Goal: Task Accomplishment & Management: Use online tool/utility

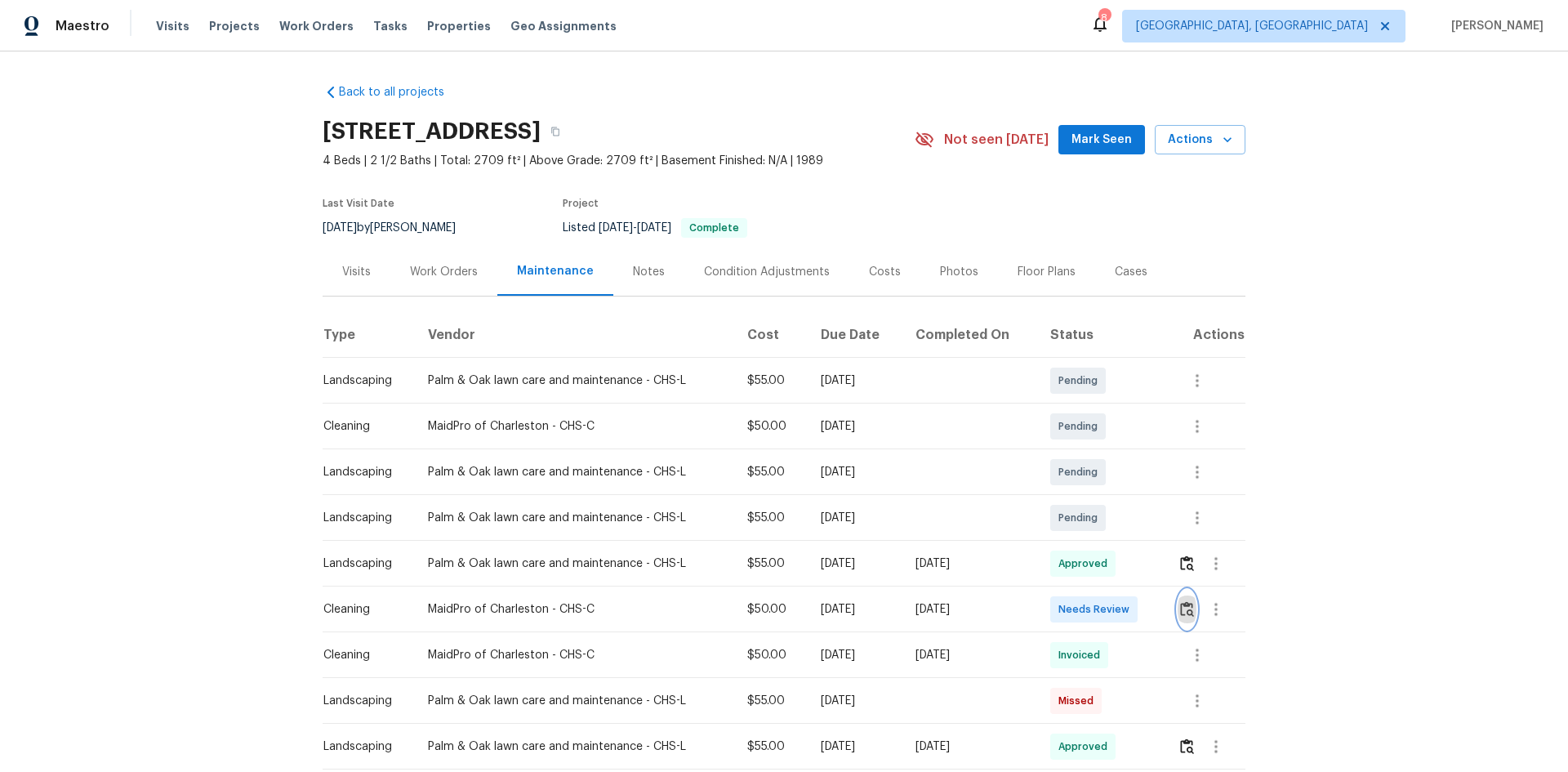
click at [1115, 517] on img "button" at bounding box center [1187, 609] width 14 height 16
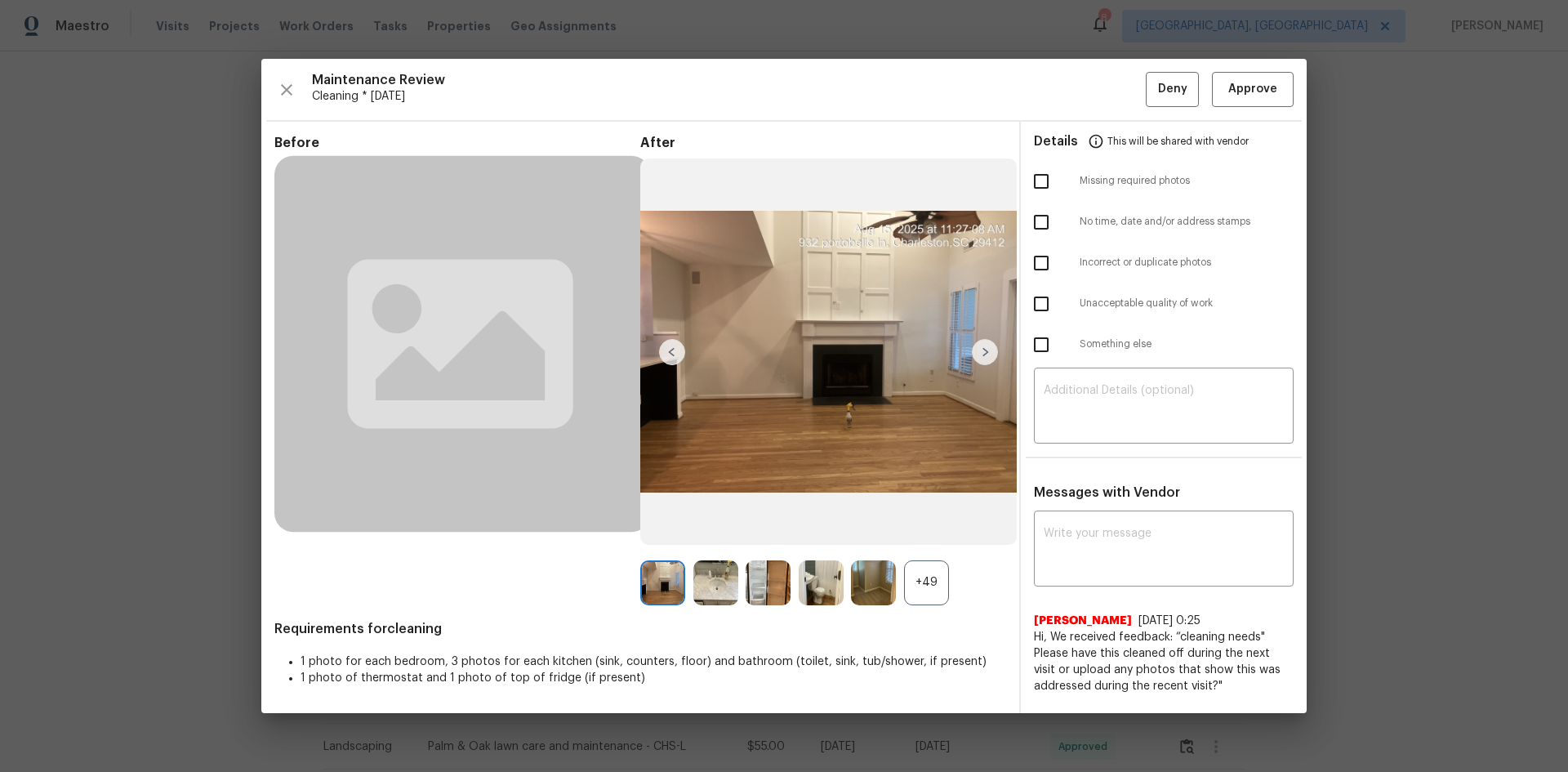
click at [934, 517] on div "+49" at bounding box center [927, 583] width 45 height 45
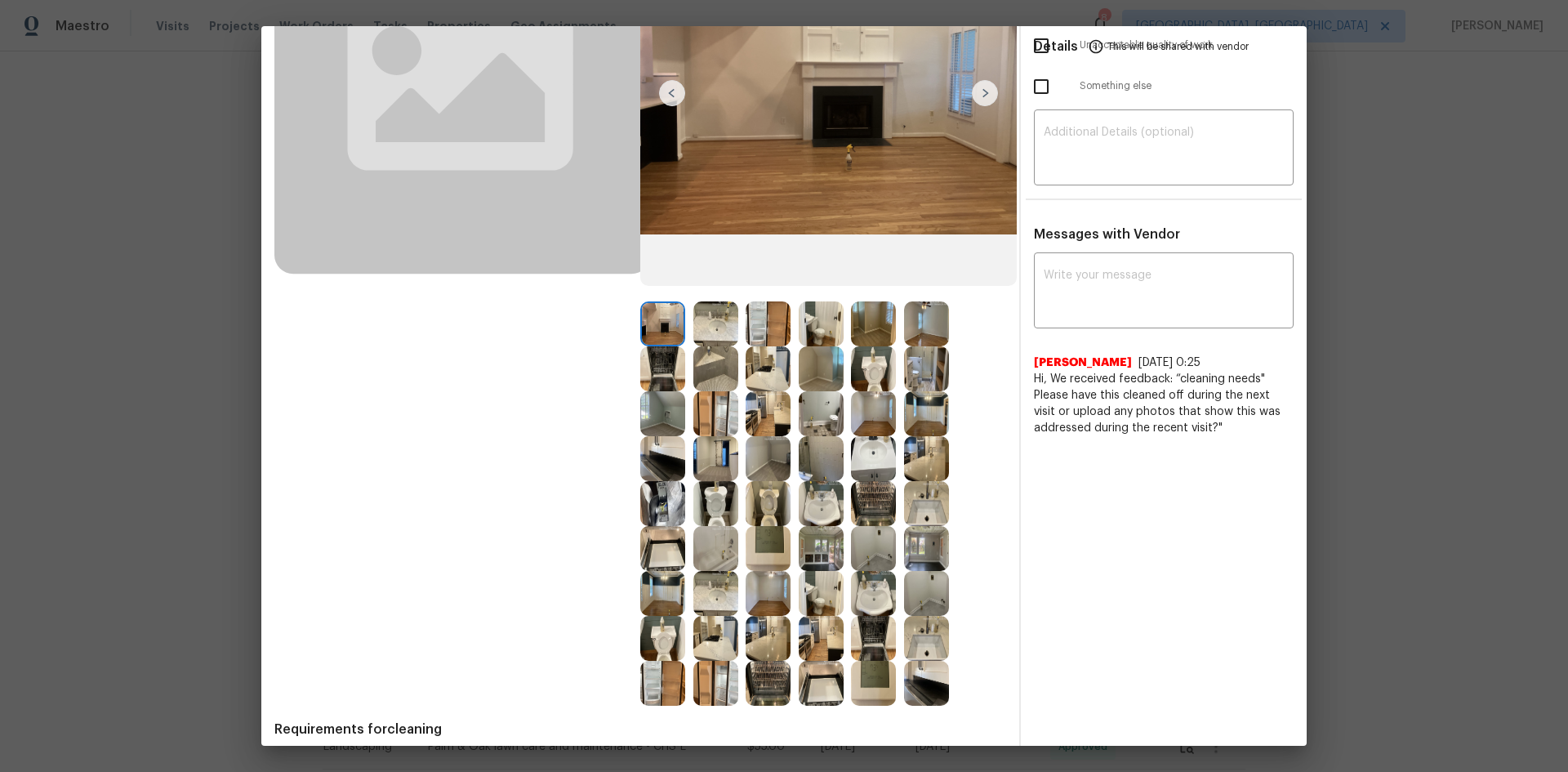
scroll to position [245, 0]
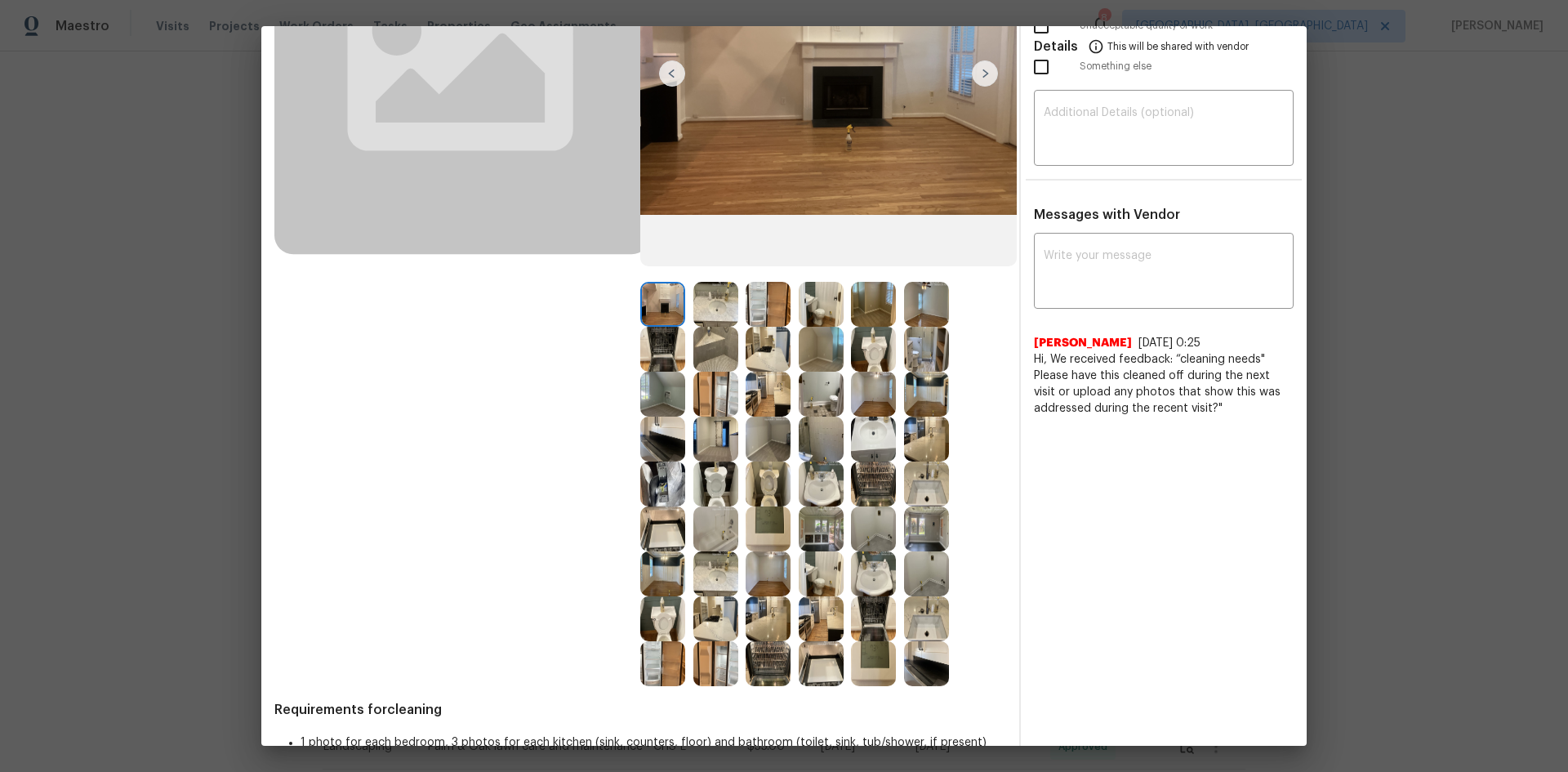
click at [769, 517] on img at bounding box center [769, 529] width 45 height 45
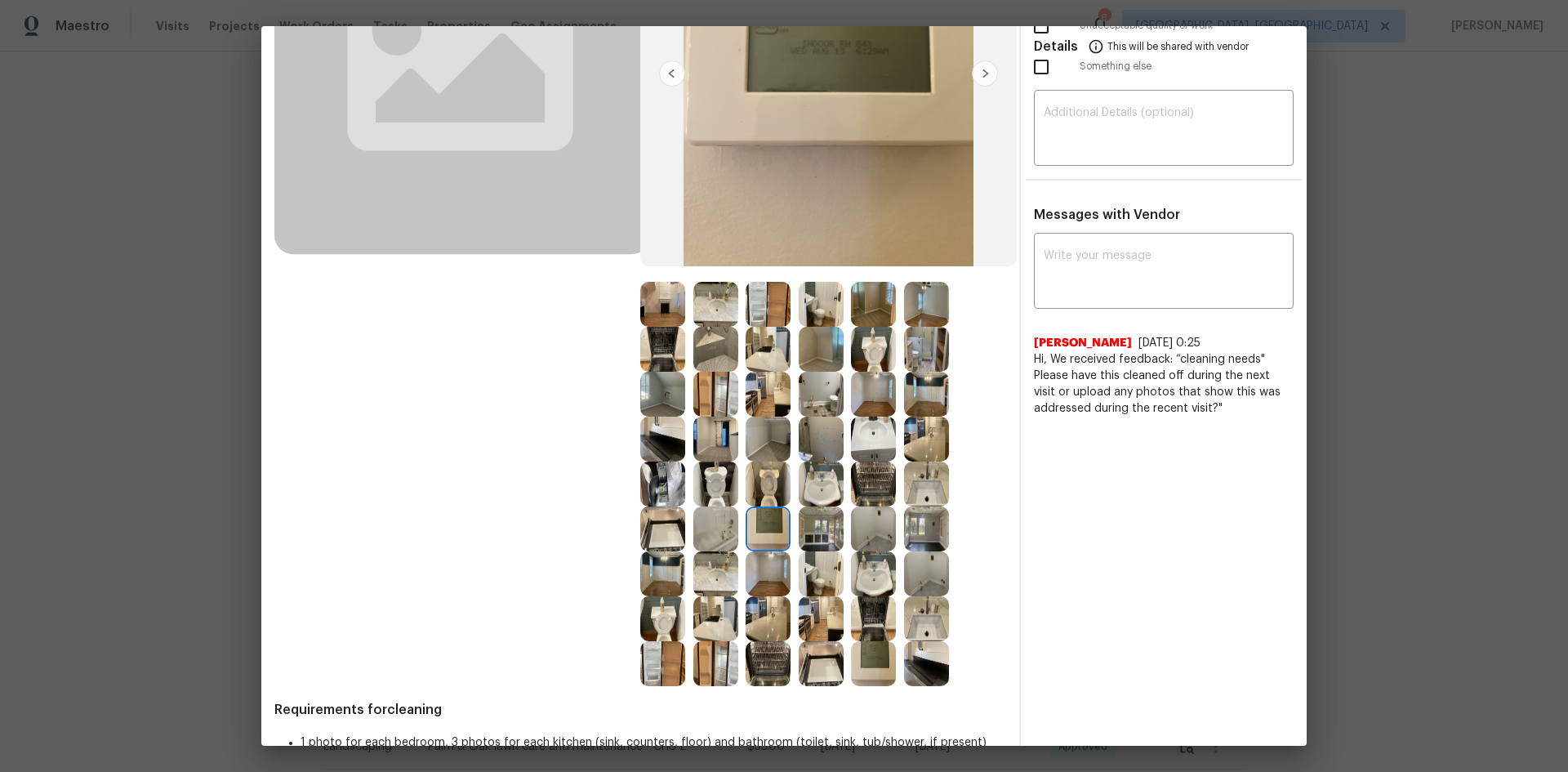
scroll to position [0, 0]
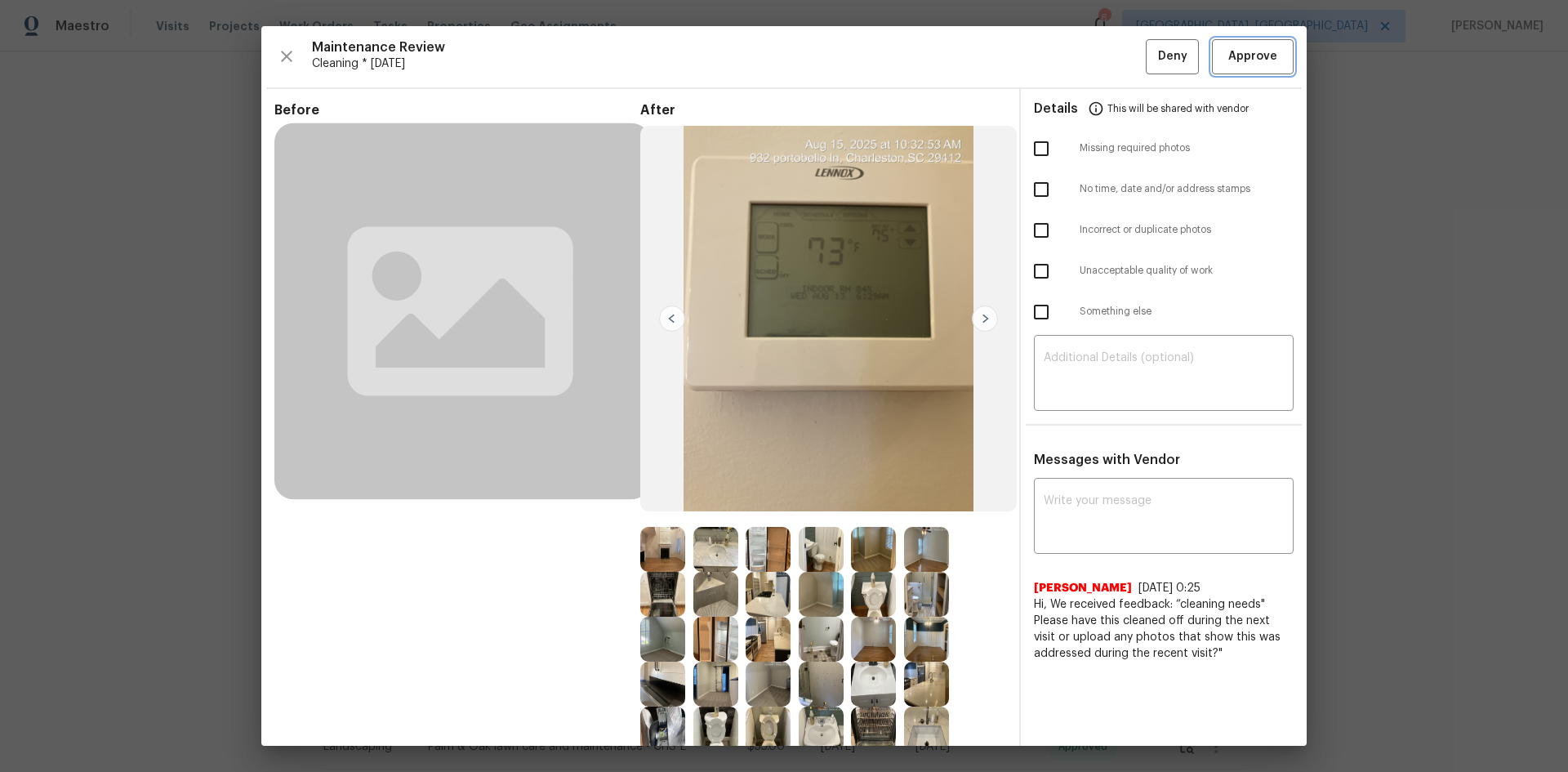
click at [1115, 65] on span "Approve" at bounding box center [1252, 57] width 49 height 20
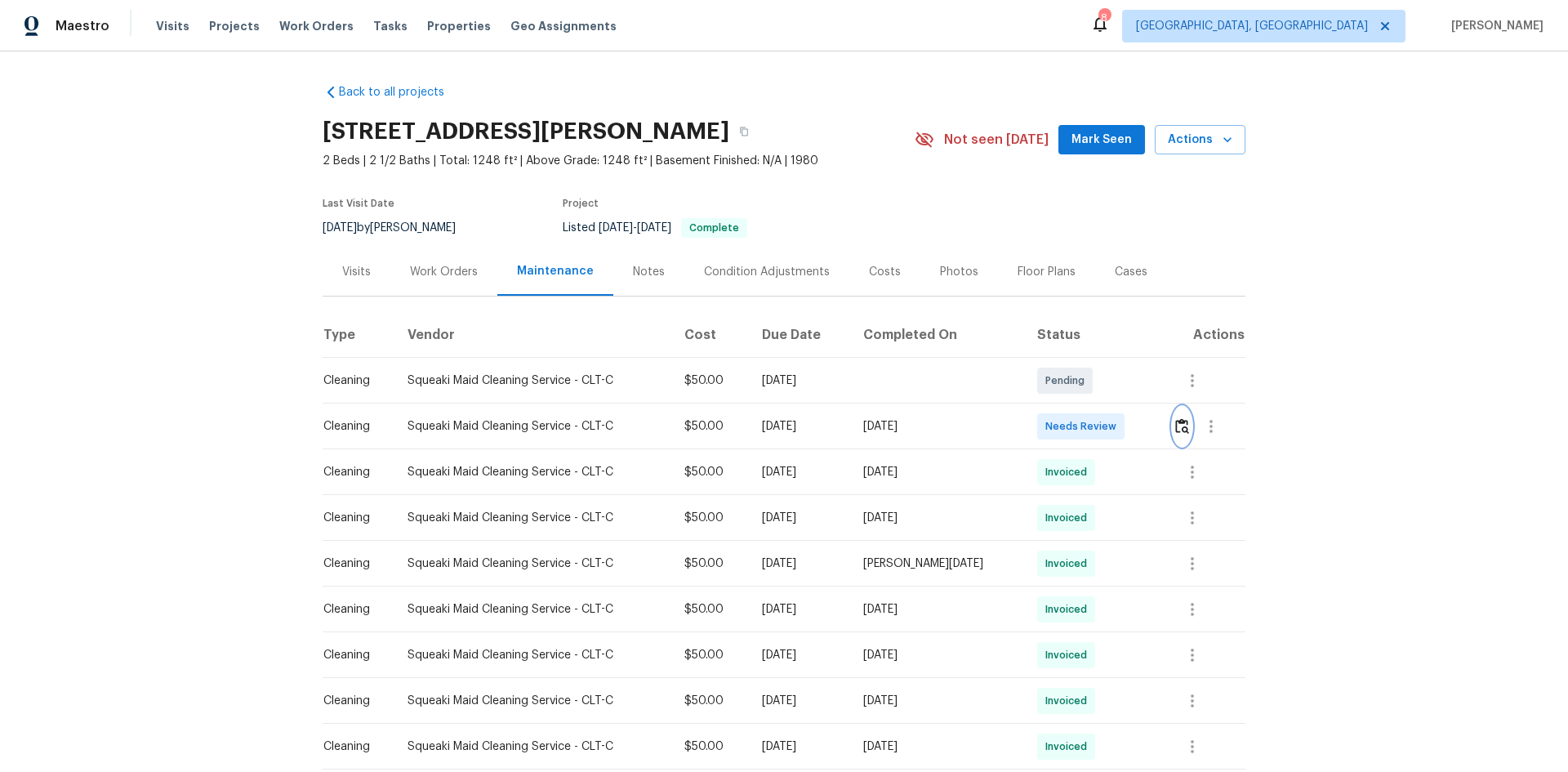
click at [1115, 423] on img "button" at bounding box center [1182, 426] width 14 height 16
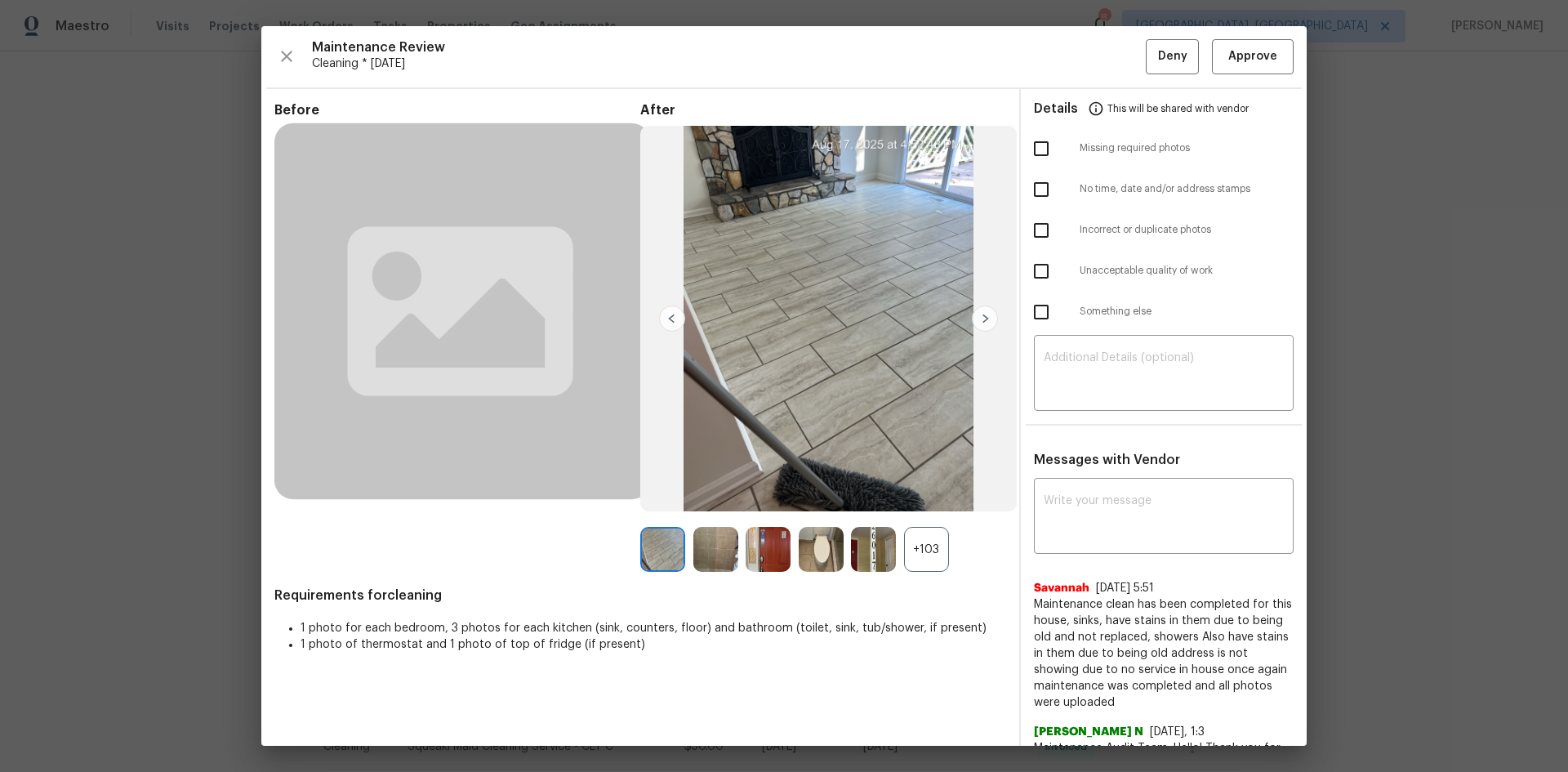
click at [922, 517] on div "+103" at bounding box center [927, 549] width 45 height 45
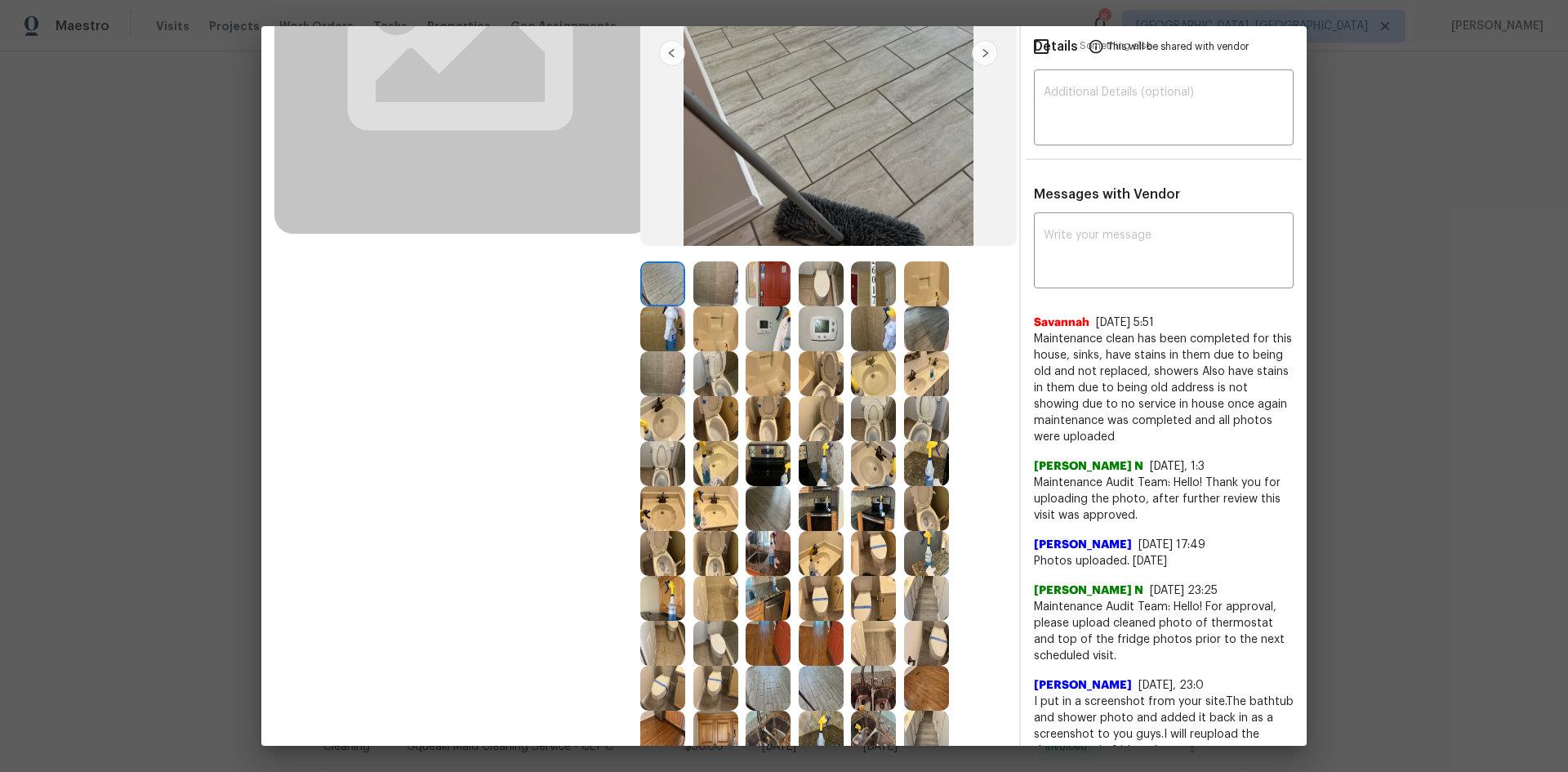
scroll to position [163, 0]
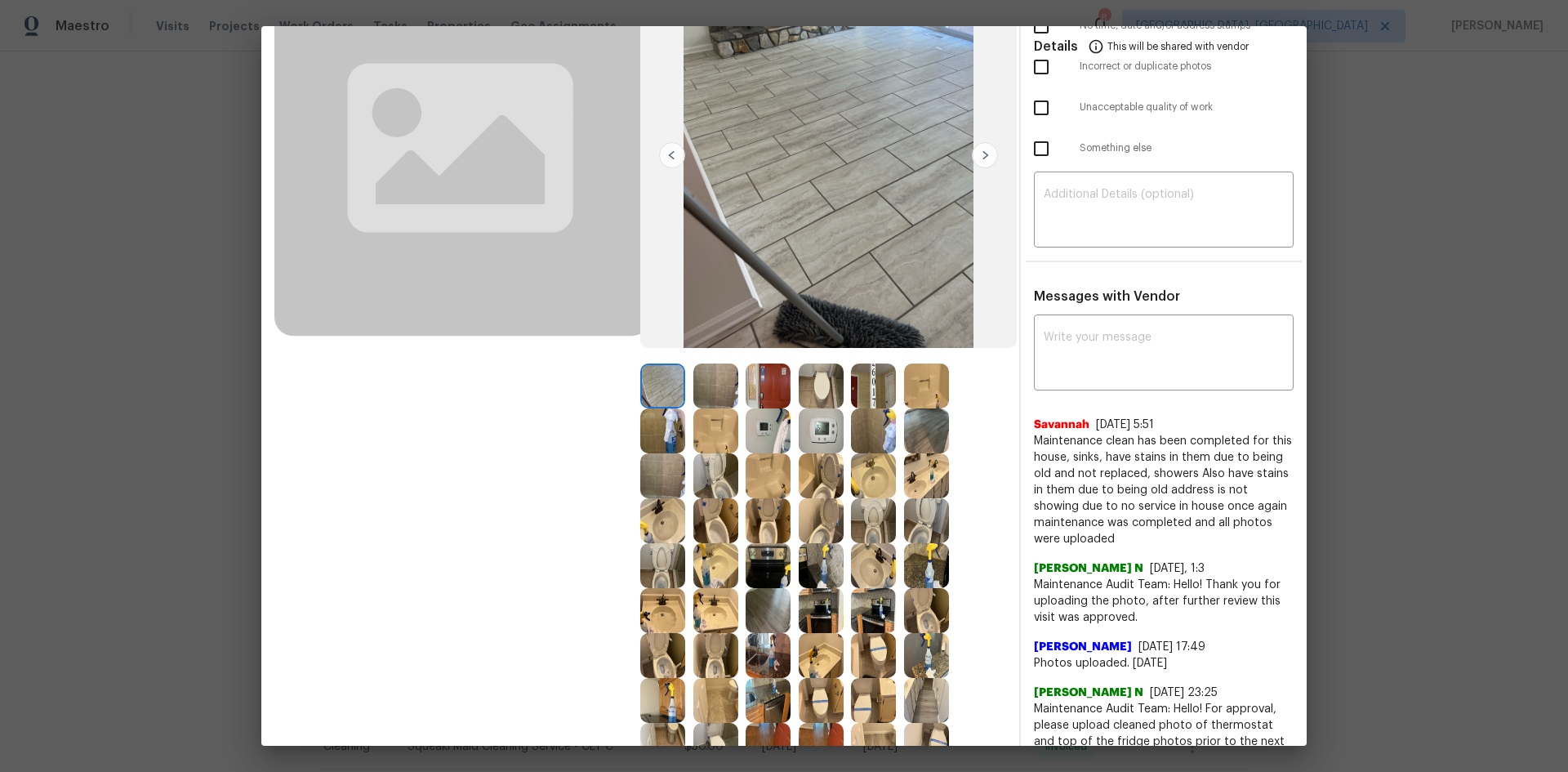
click at [825, 432] on img at bounding box center [821, 431] width 45 height 45
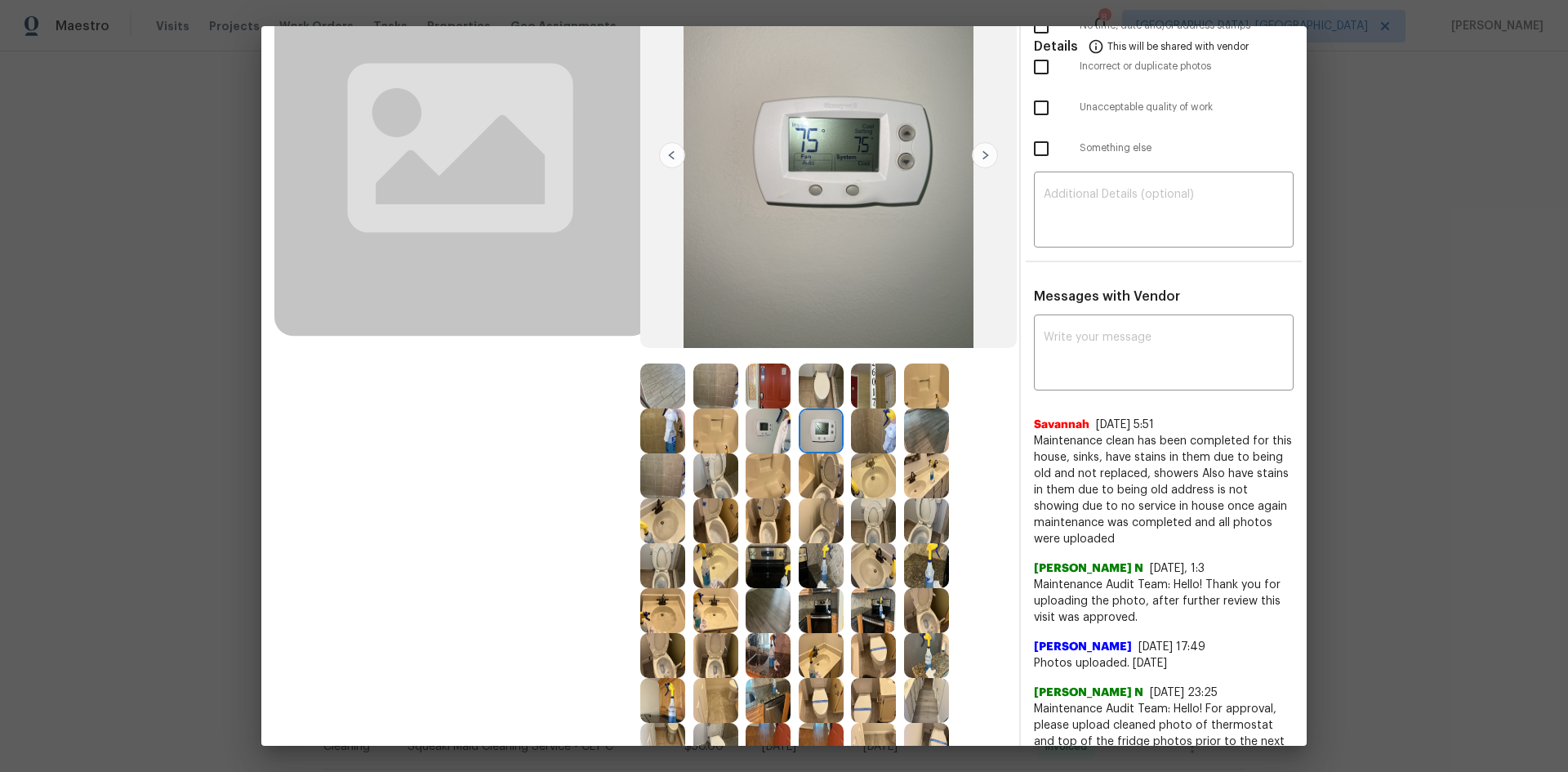
click at [825, 432] on img at bounding box center [821, 431] width 45 height 45
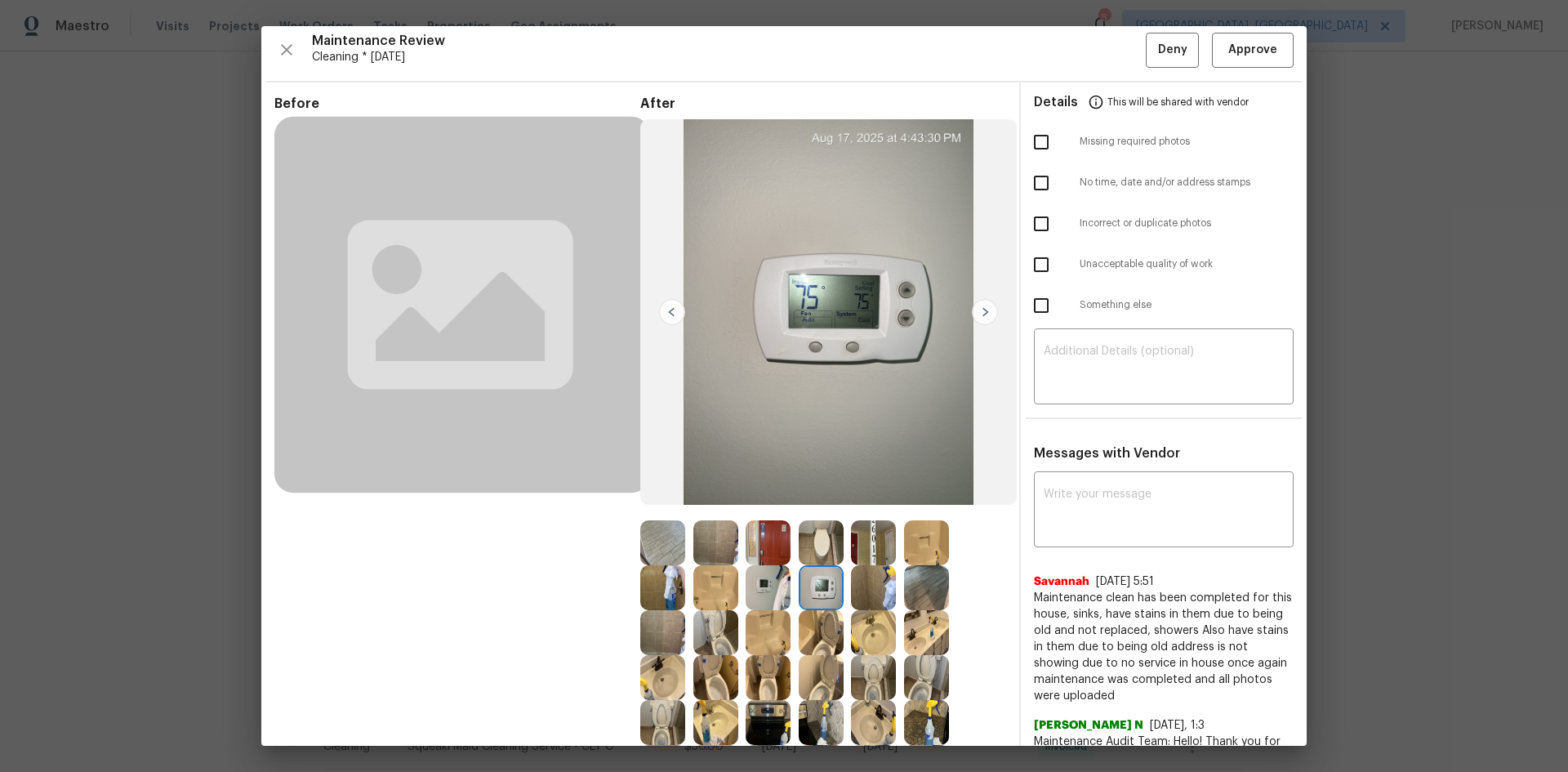
scroll to position [0, 0]
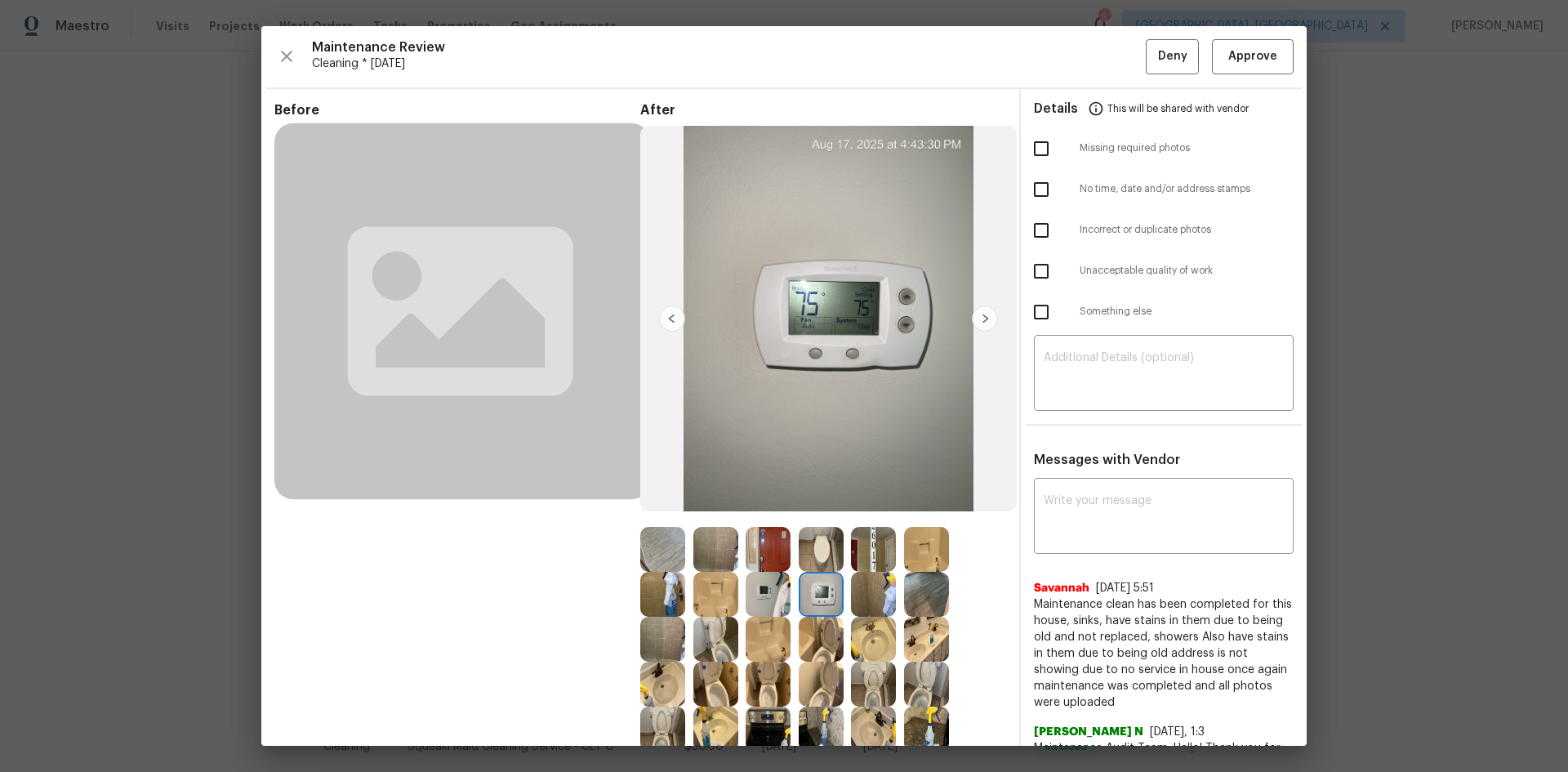
click at [811, 517] on img at bounding box center [821, 594] width 45 height 45
click at [812, 517] on img at bounding box center [821, 594] width 45 height 45
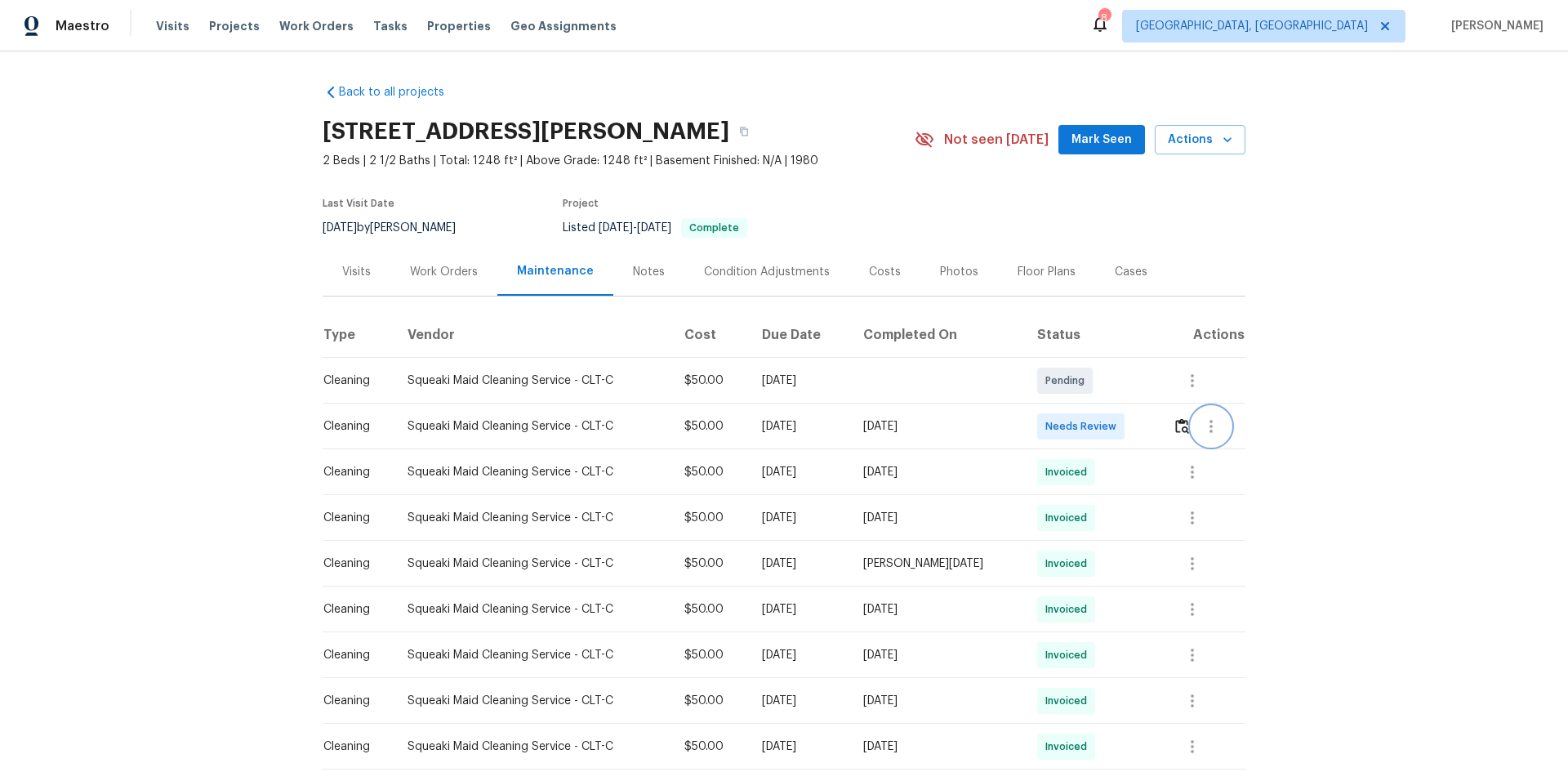
click at [1115, 431] on button "button" at bounding box center [1211, 426] width 39 height 39
click at [1115, 430] on div at bounding box center [784, 386] width 1568 height 772
click at [1115, 428] on img "button" at bounding box center [1182, 426] width 14 height 16
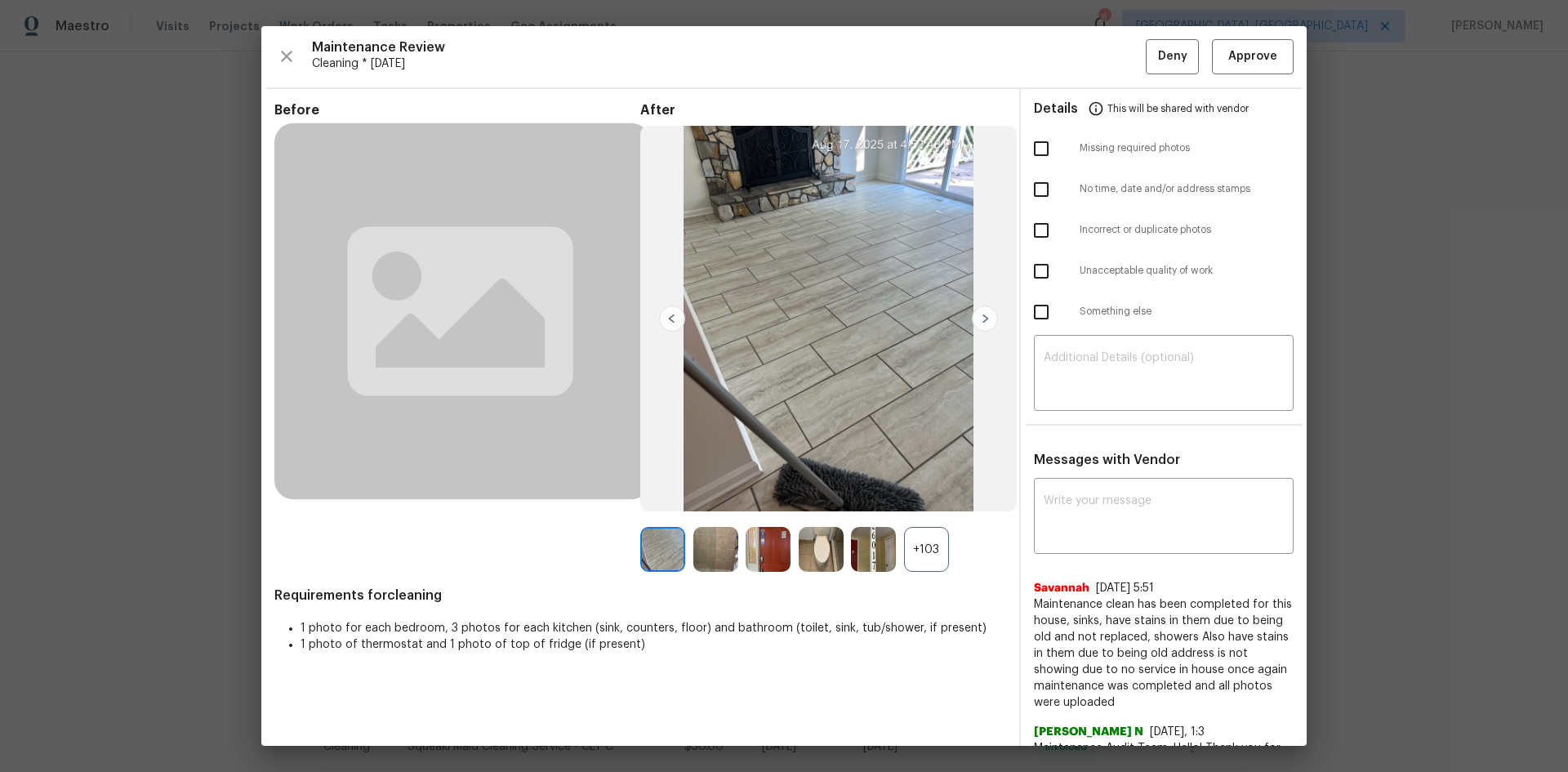
click at [919, 517] on div "+103" at bounding box center [927, 549] width 45 height 45
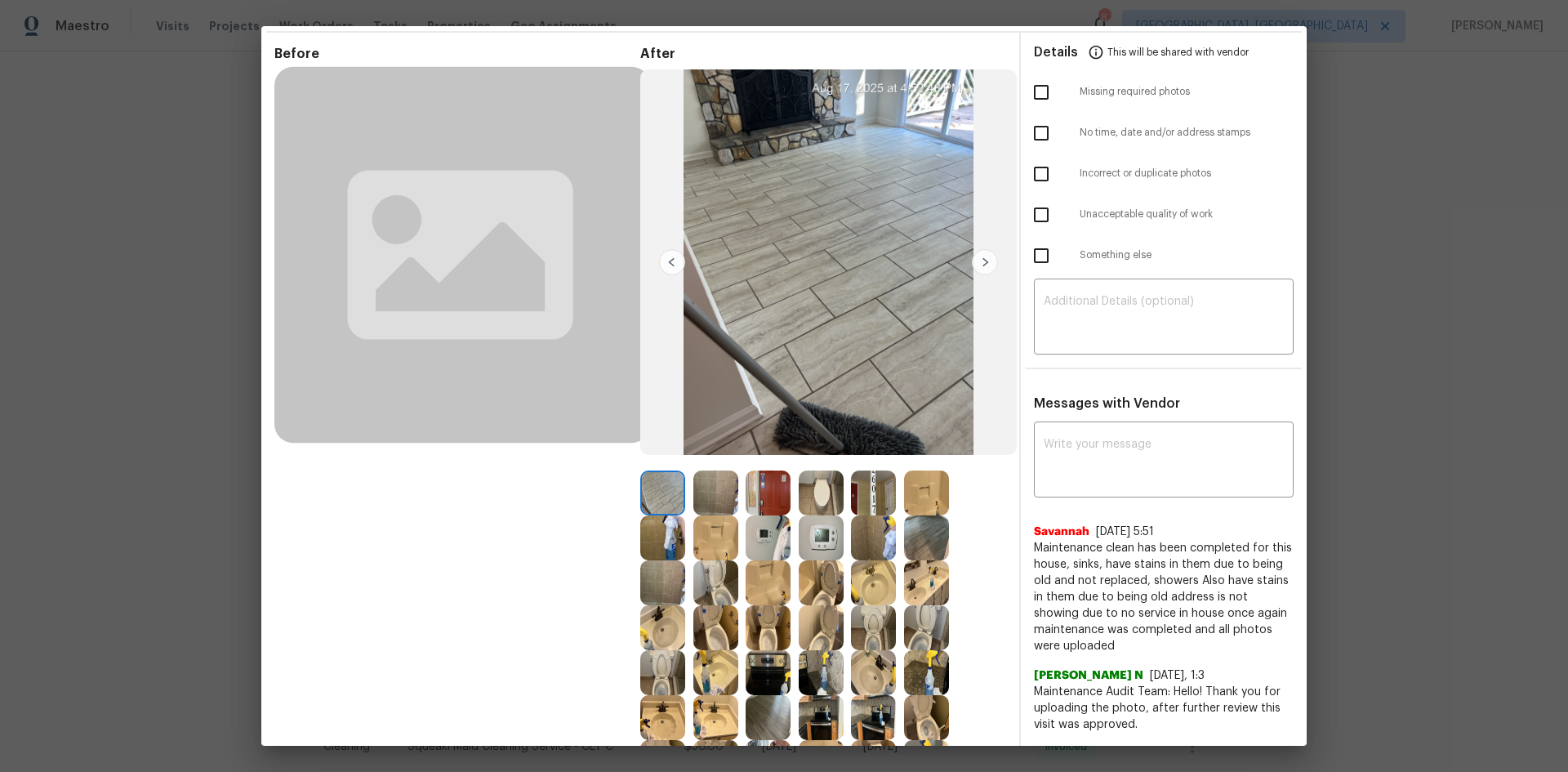
scroll to position [82, 0]
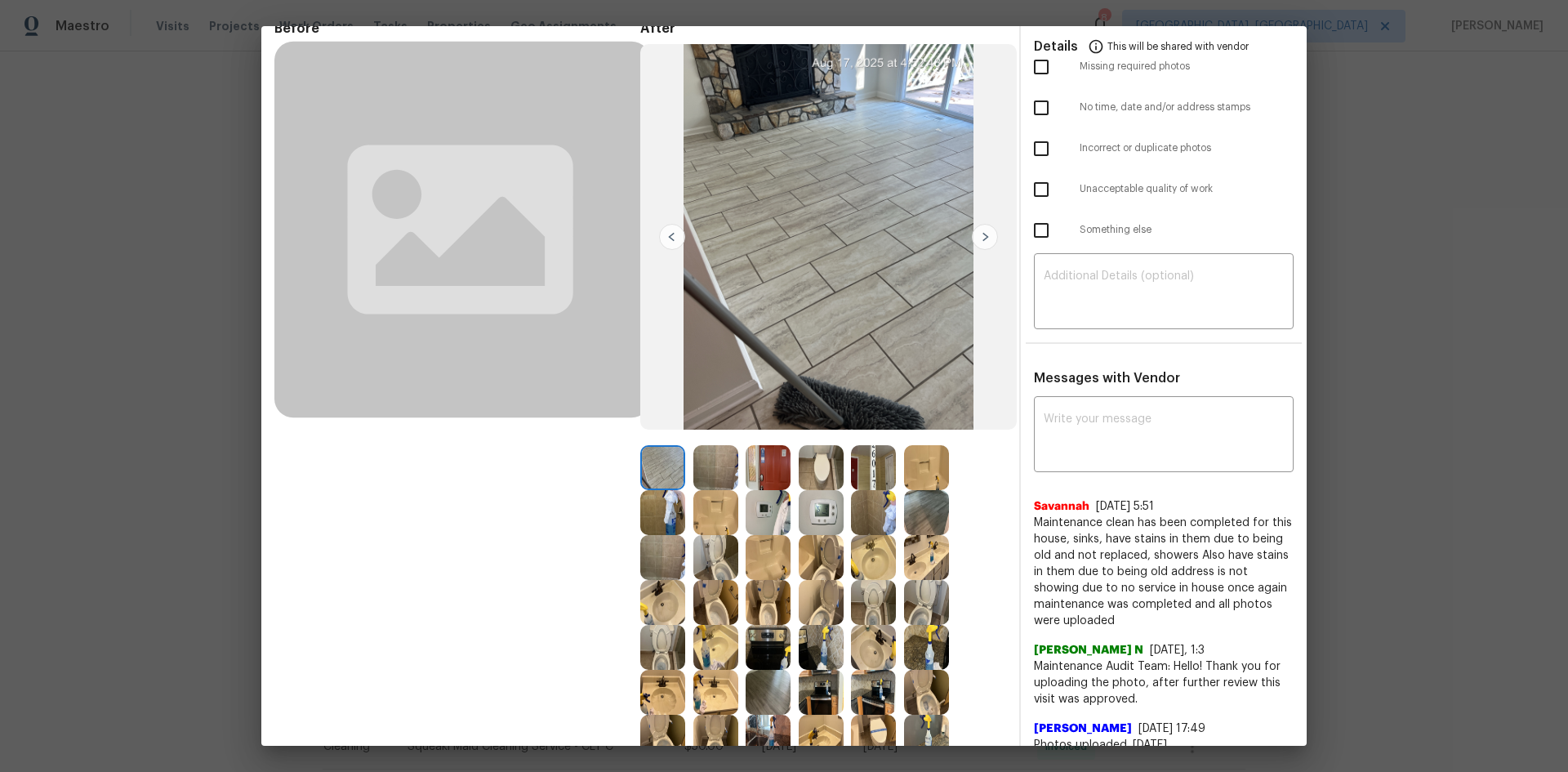
click at [819, 511] on img at bounding box center [821, 512] width 45 height 45
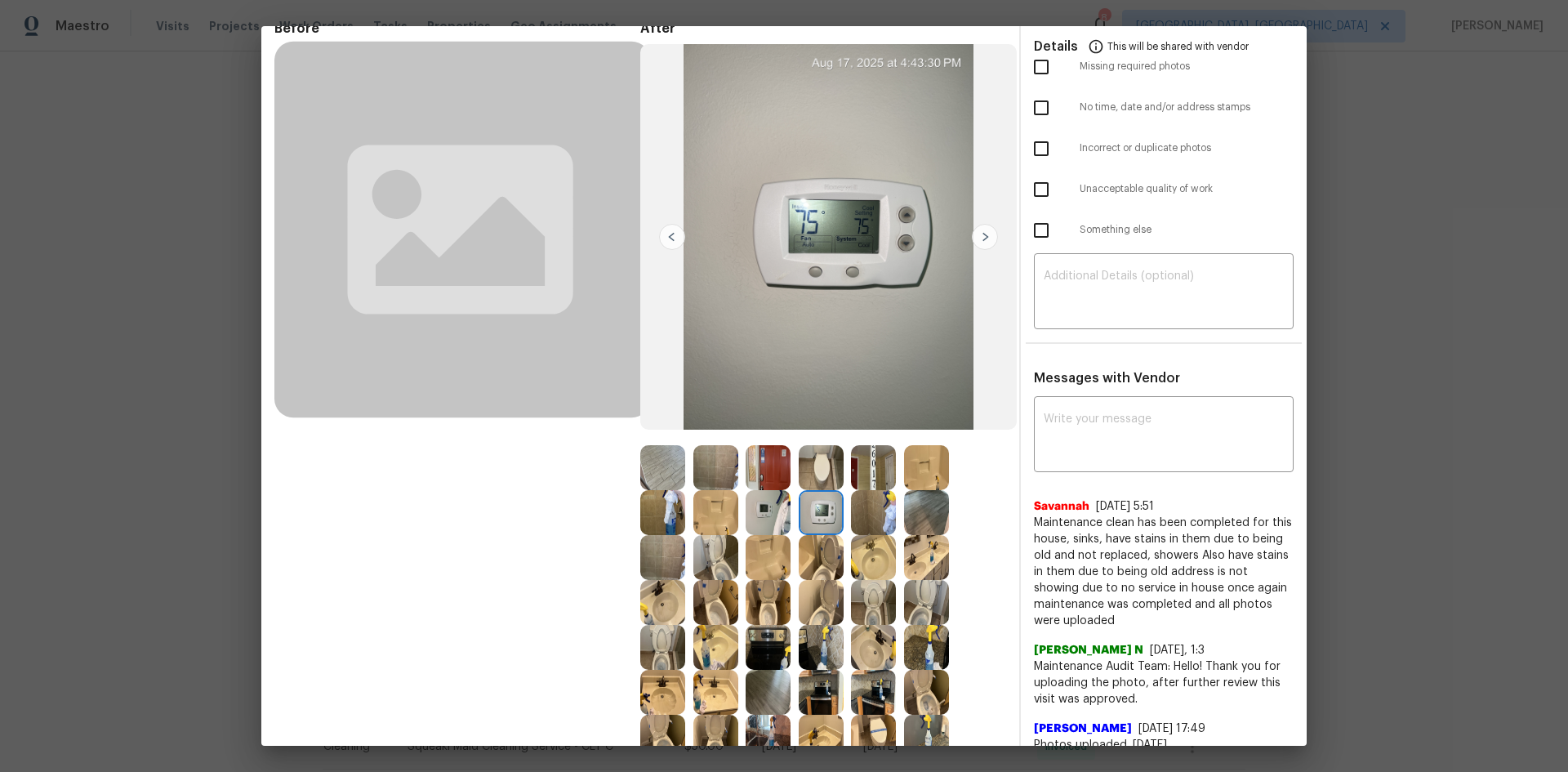
click at [819, 511] on img at bounding box center [821, 512] width 45 height 45
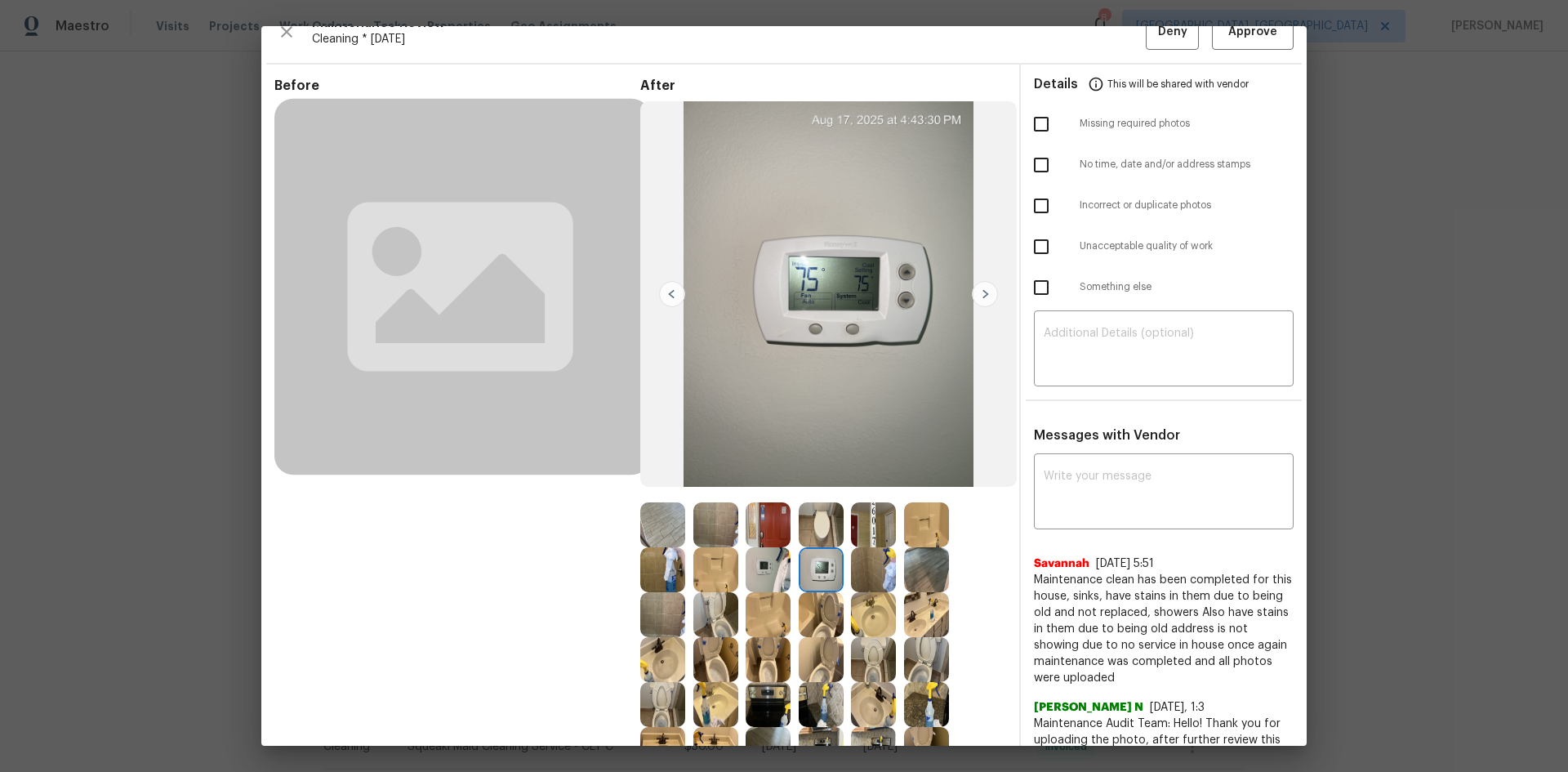
scroll to position [0, 0]
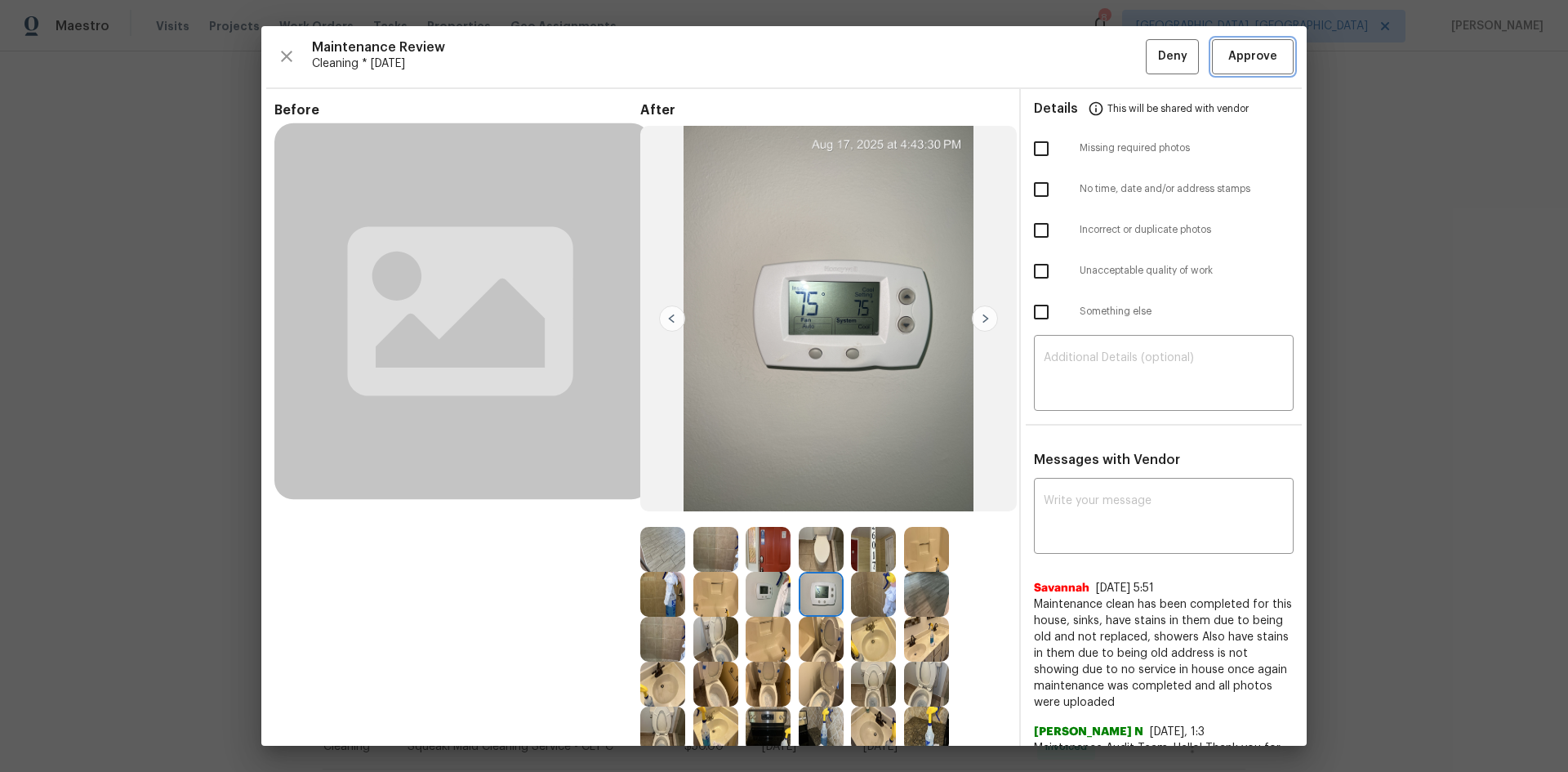
click at [1115, 54] on span "Approve" at bounding box center [1252, 57] width 49 height 20
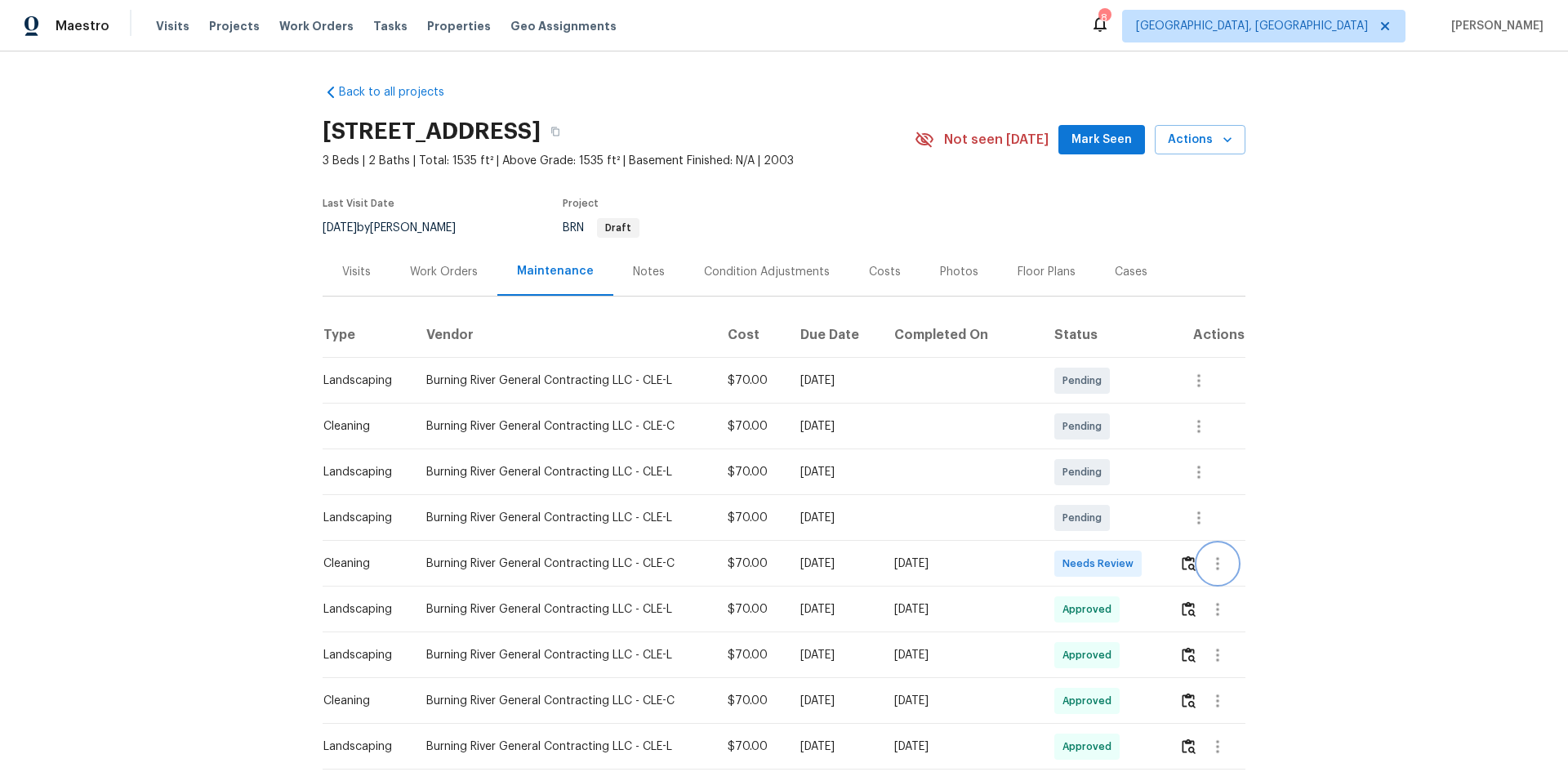
click at [1115, 517] on button "button" at bounding box center [1217, 564] width 39 height 39
click at [1115, 517] on div at bounding box center [784, 386] width 1568 height 772
click at [1115, 517] on img "button" at bounding box center [1189, 563] width 14 height 16
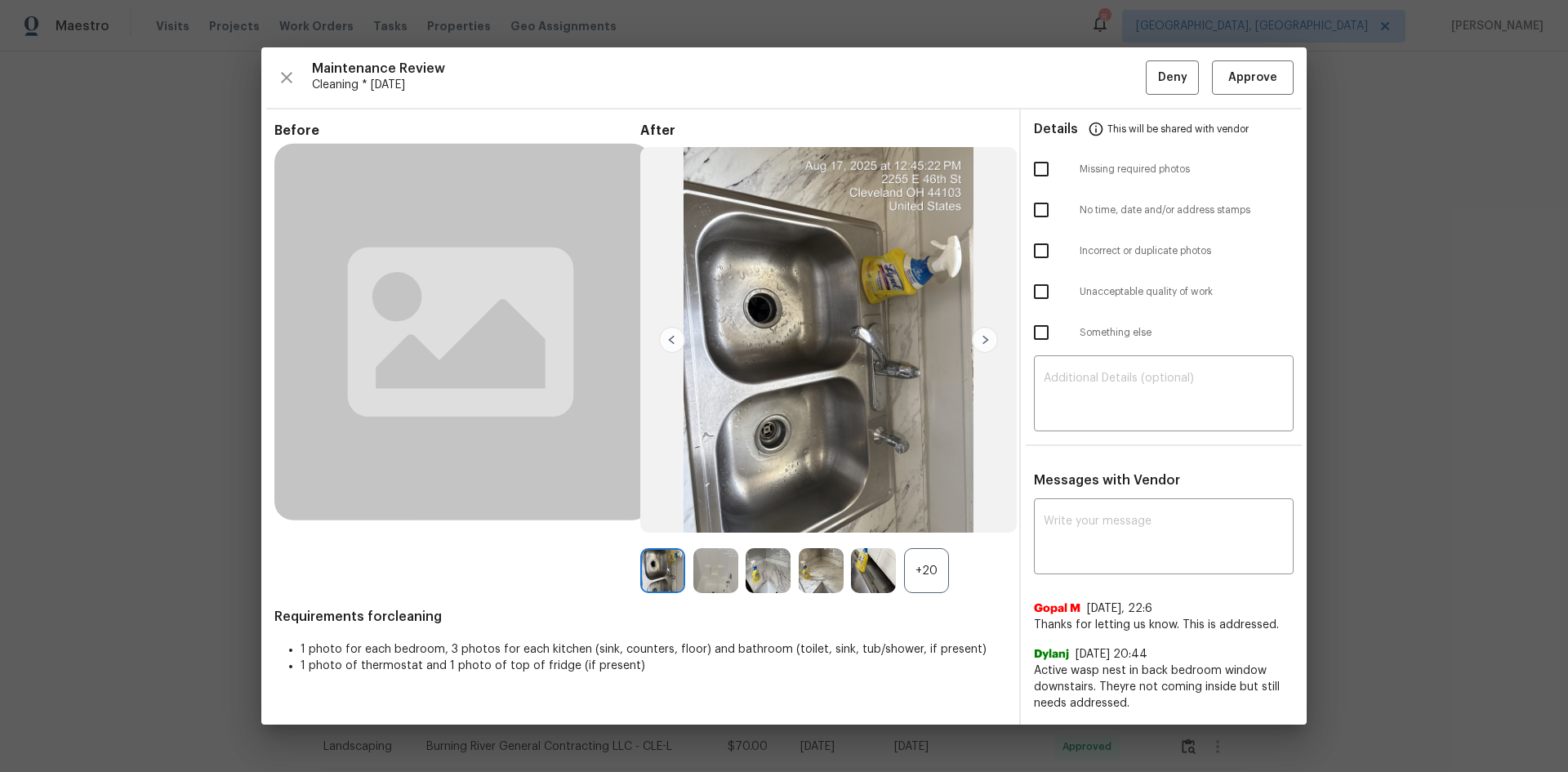
click at [928, 517] on div "+20" at bounding box center [927, 571] width 45 height 45
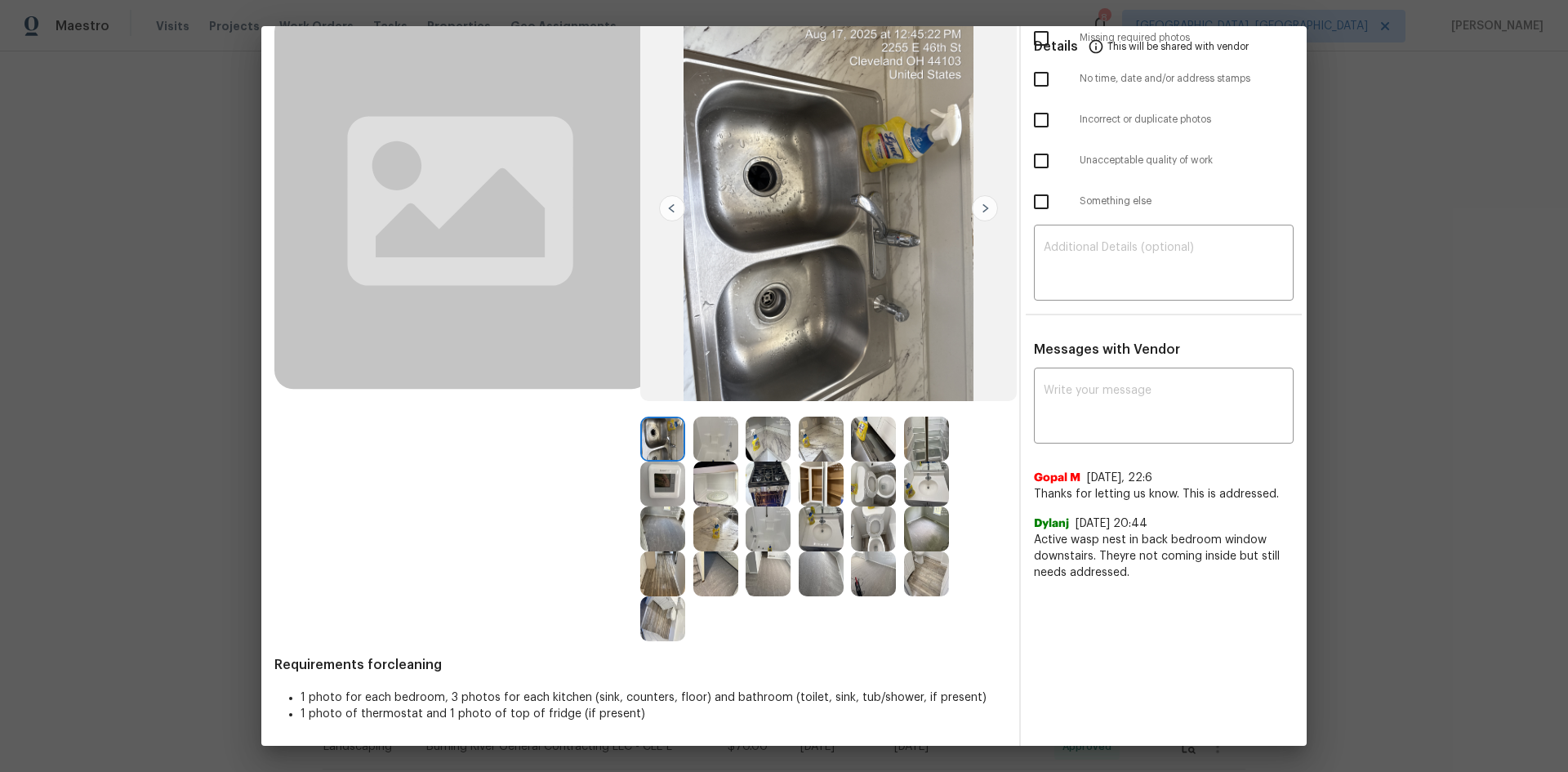
scroll to position [114, 0]
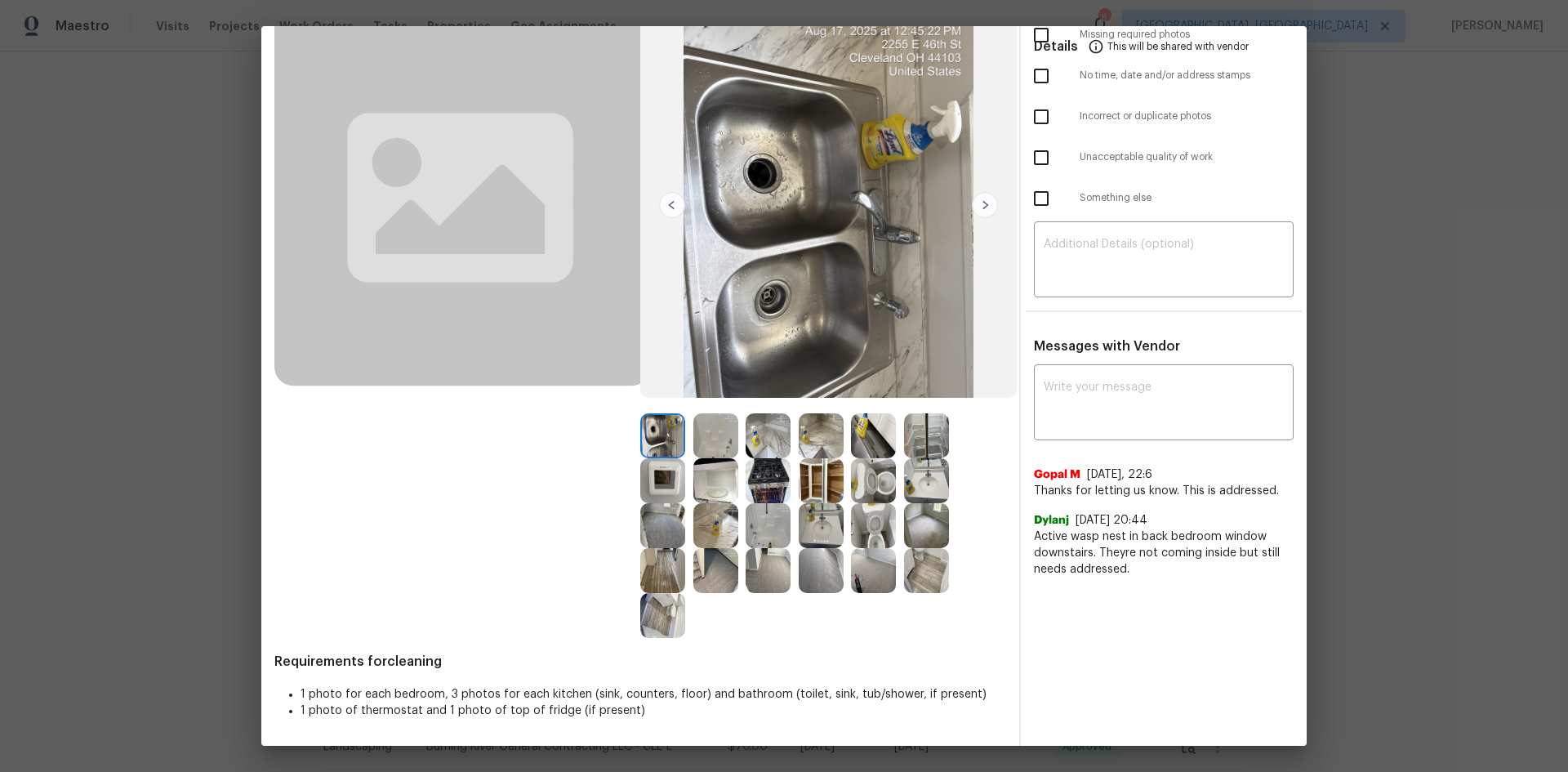
click at [663, 471] on img at bounding box center [663, 481] width 45 height 45
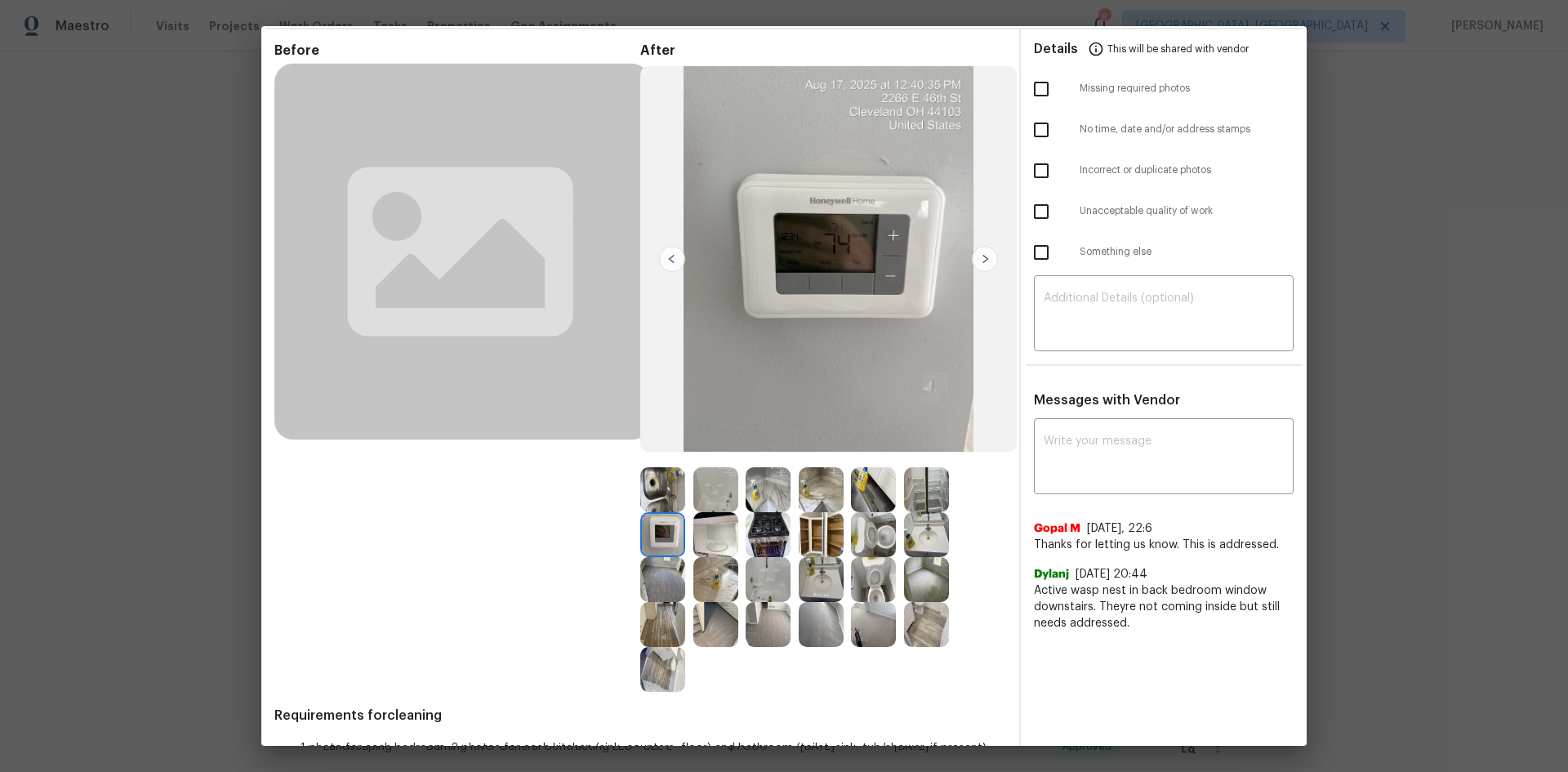
scroll to position [0, 0]
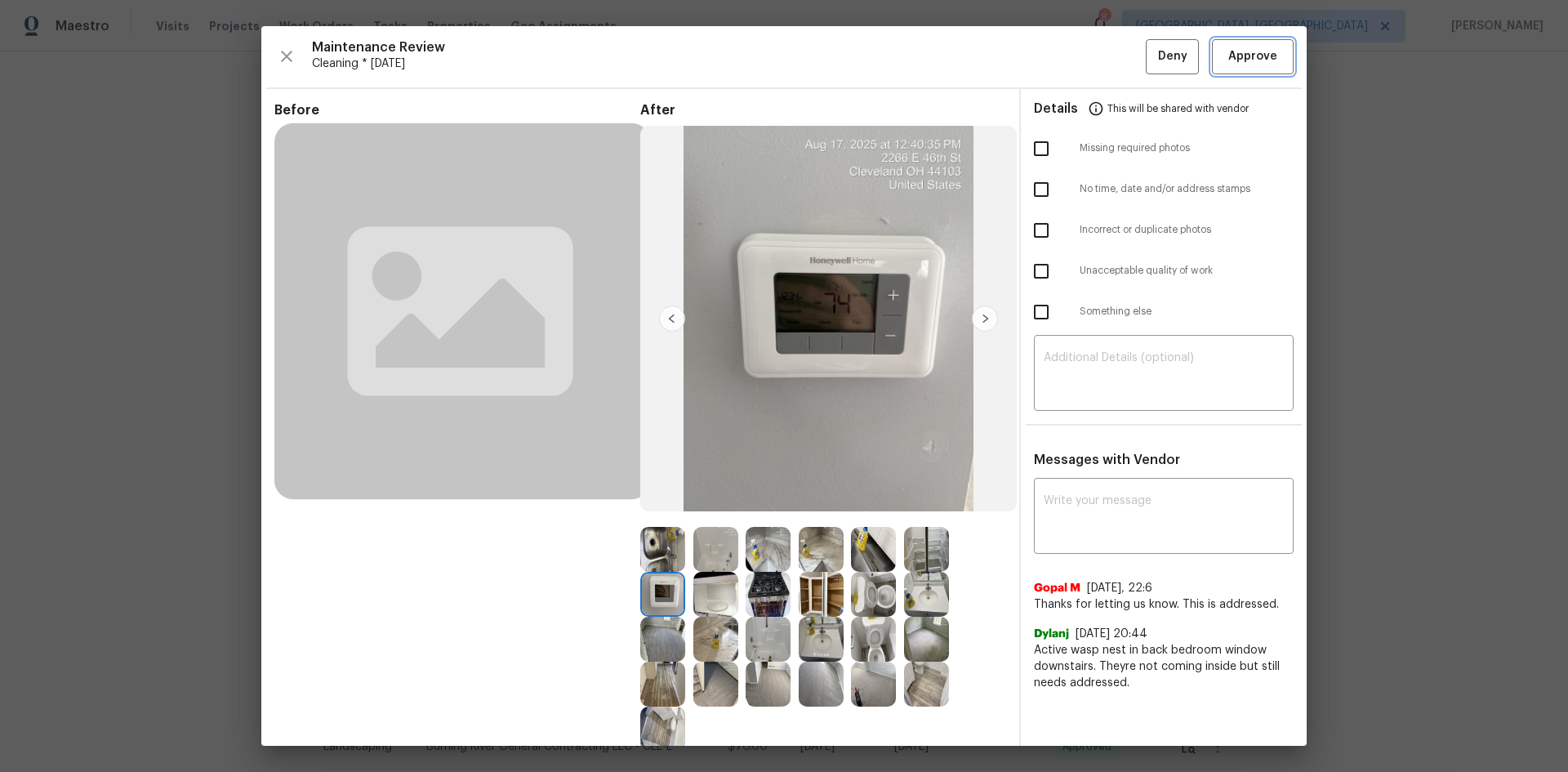
click at [1115, 54] on span "Approve" at bounding box center [1252, 57] width 49 height 20
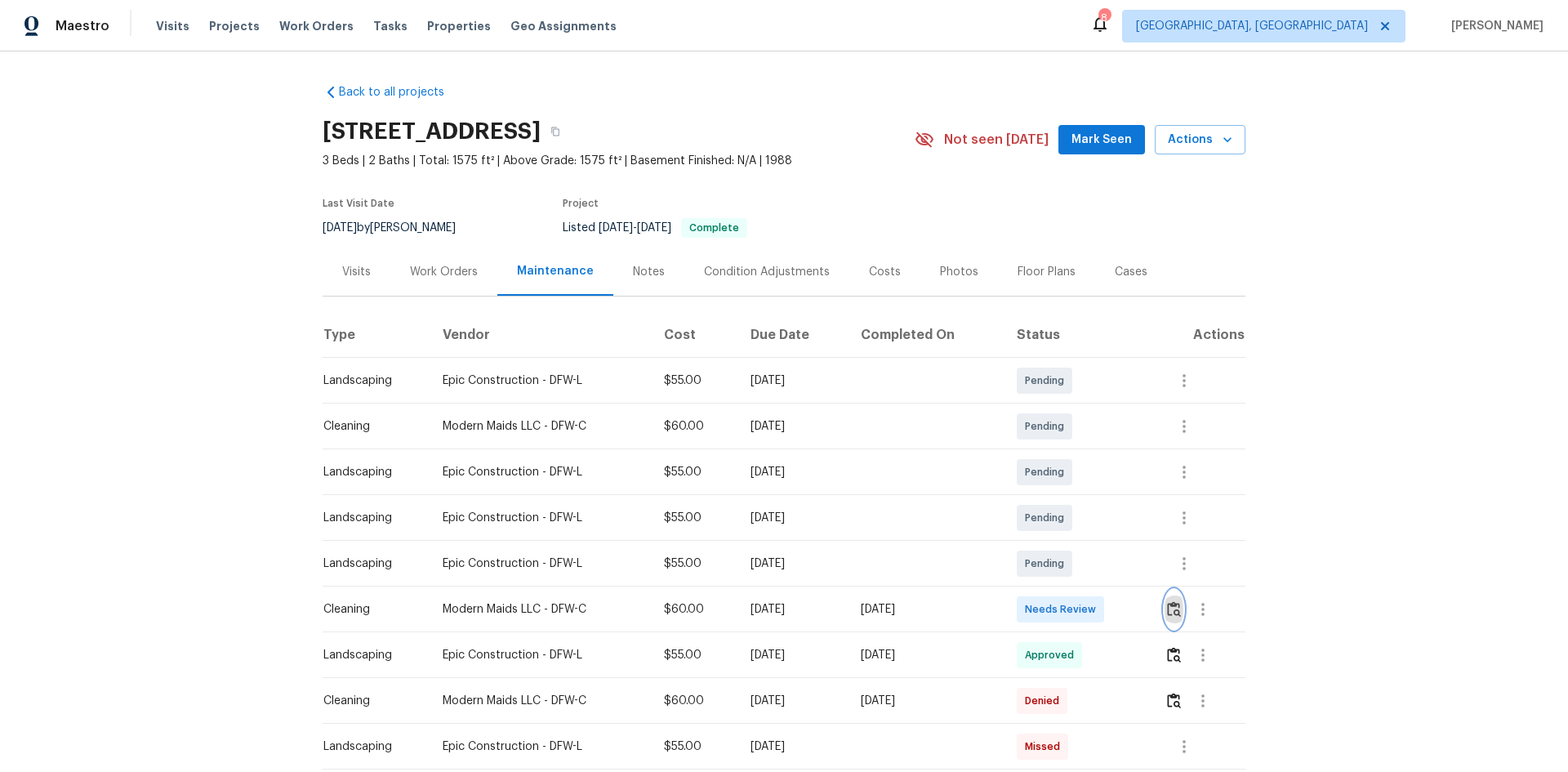
click at [1115, 517] on img "button" at bounding box center [1174, 609] width 14 height 16
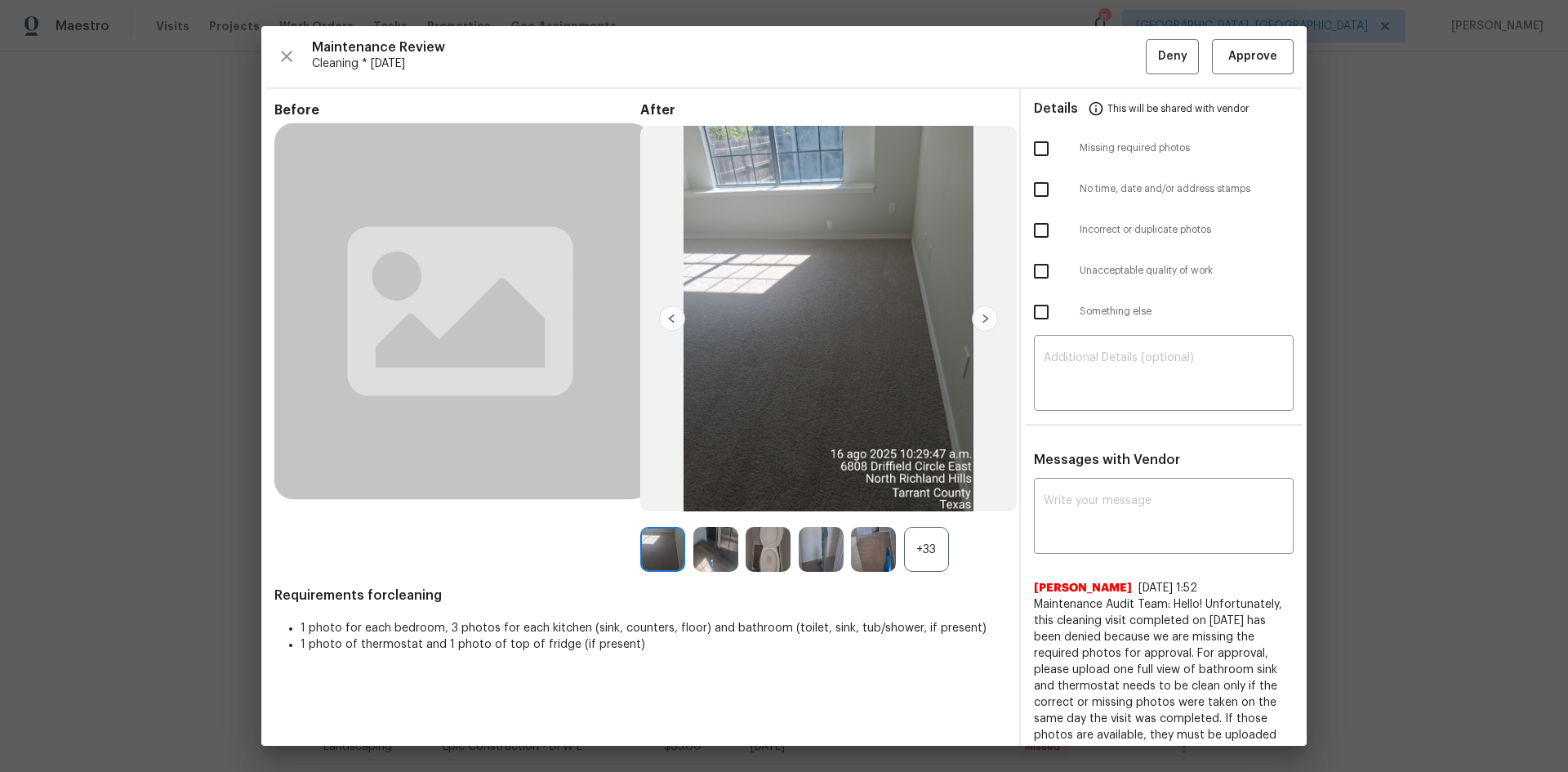
click at [930, 517] on div "+33" at bounding box center [927, 549] width 45 height 45
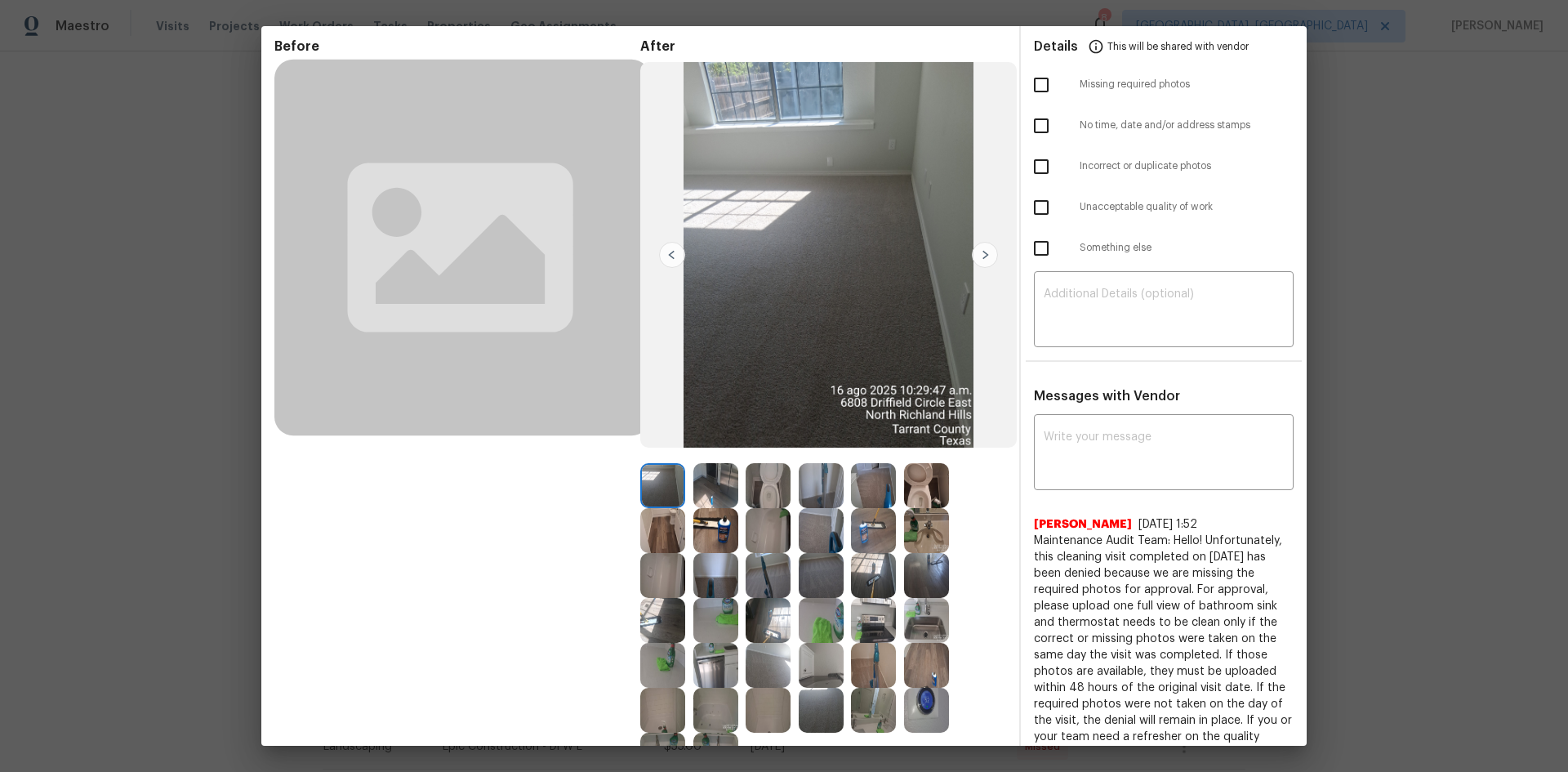
scroll to position [203, 0]
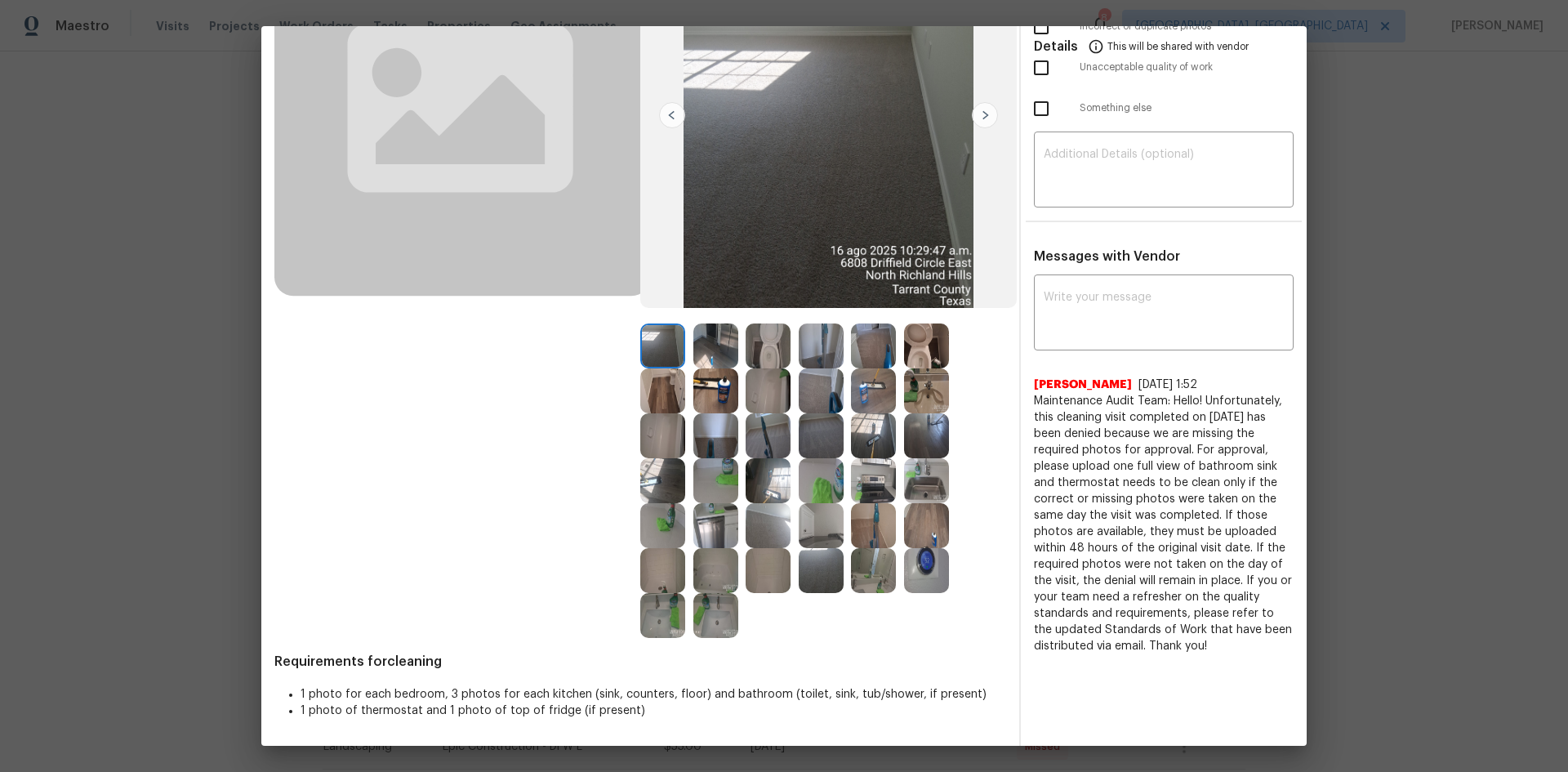
click at [918, 517] on img at bounding box center [927, 571] width 45 height 45
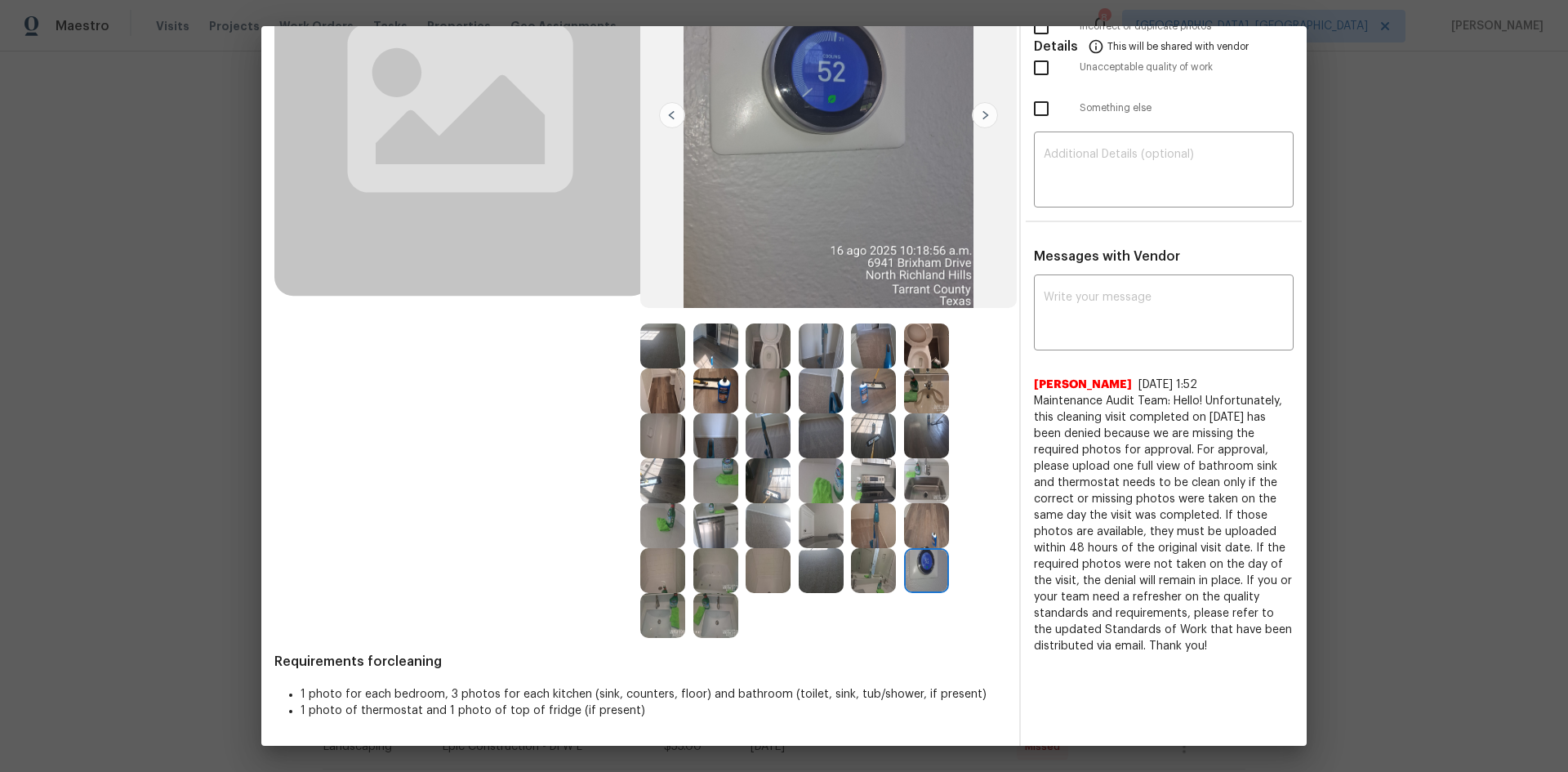
click at [918, 517] on img at bounding box center [927, 571] width 45 height 45
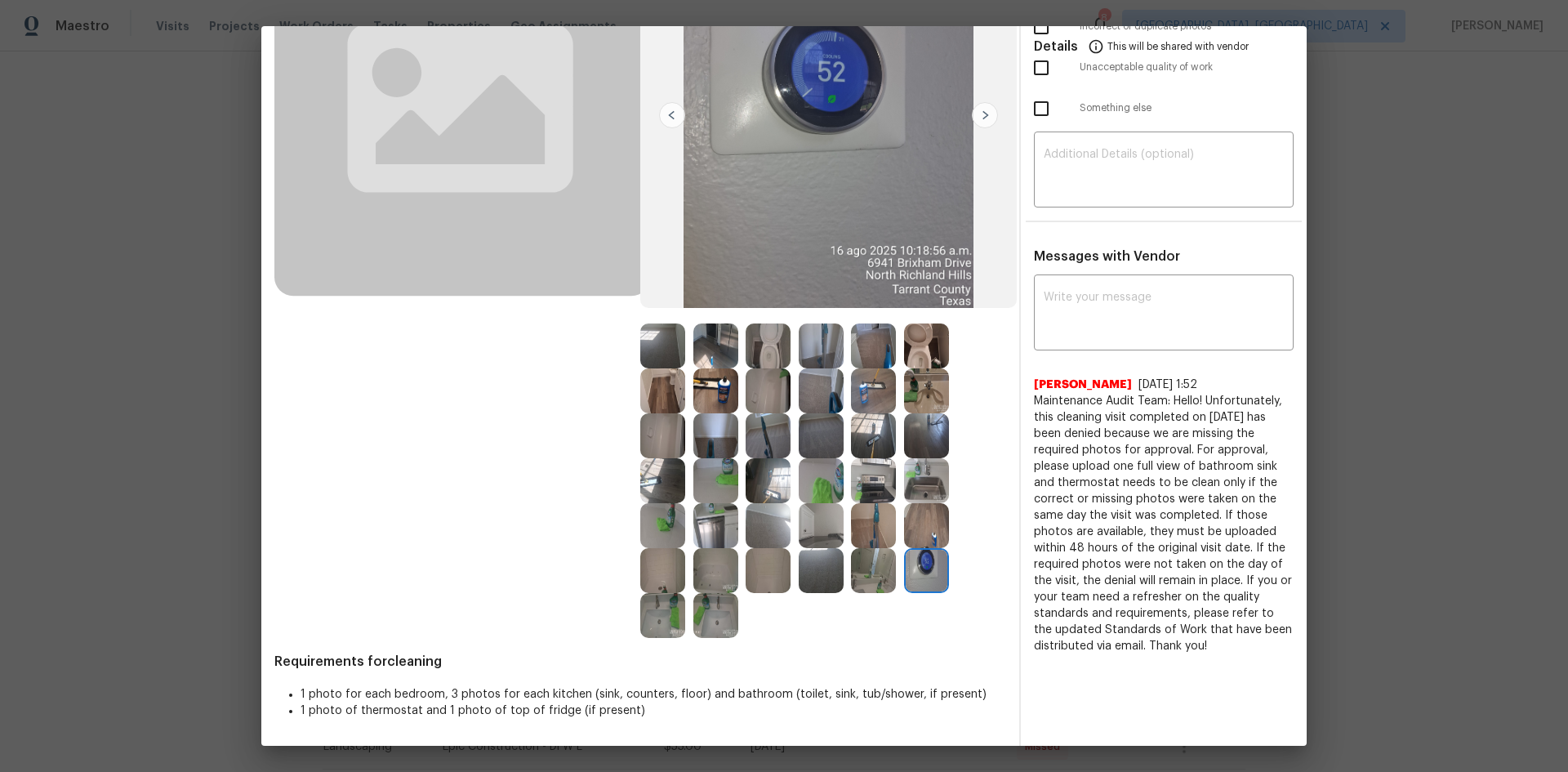
click at [926, 517] on img at bounding box center [927, 571] width 45 height 45
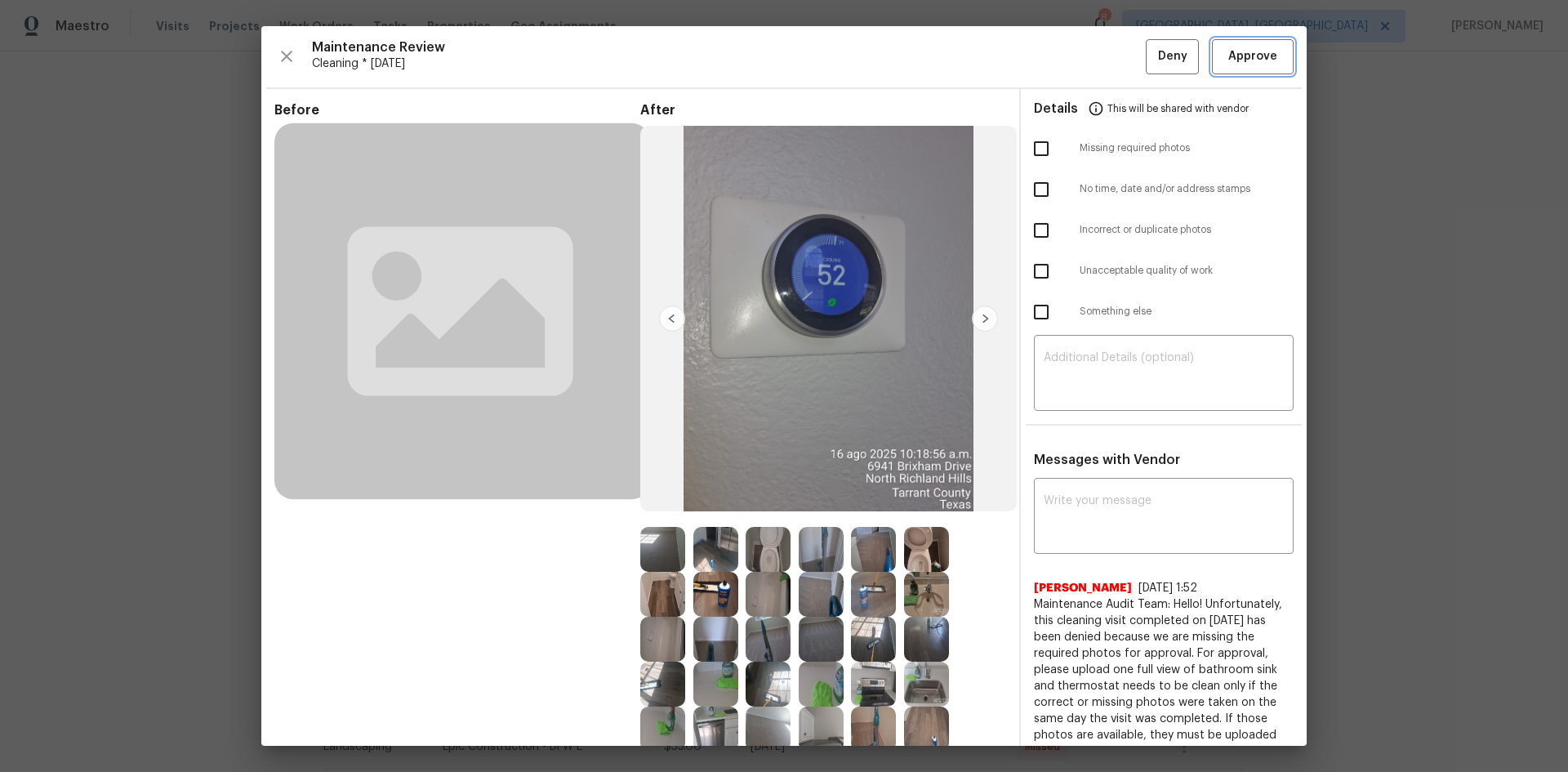
click at [1115, 57] on span "Approve" at bounding box center [1252, 57] width 49 height 20
